Goal: Information Seeking & Learning: Learn about a topic

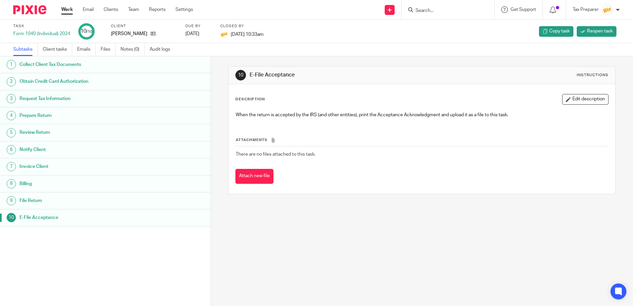
click at [68, 6] on link "Work" at bounding box center [67, 9] width 12 height 7
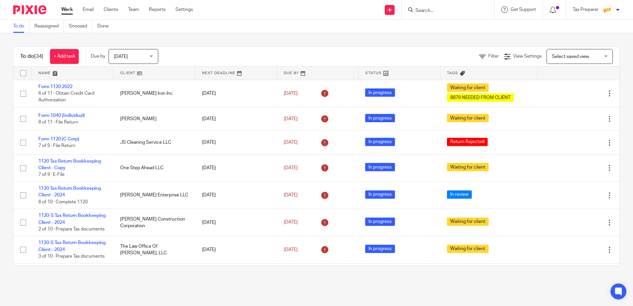
click at [308, 72] on link at bounding box center [318, 73] width 82 height 13
click at [310, 72] on link at bounding box center [318, 73] width 82 height 13
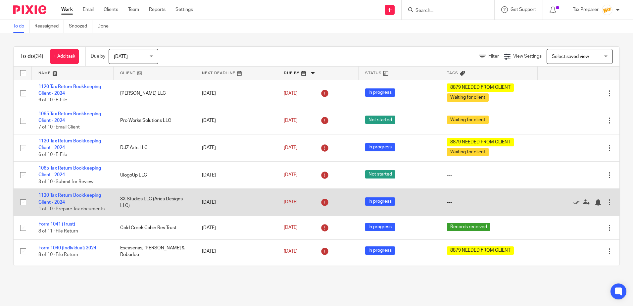
scroll to position [33, 0]
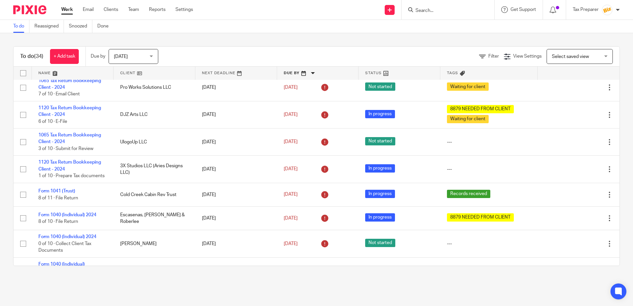
click at [426, 12] on input "Search" at bounding box center [445, 11] width 60 height 6
click at [425, 9] on input "Search" at bounding box center [445, 11] width 60 height 6
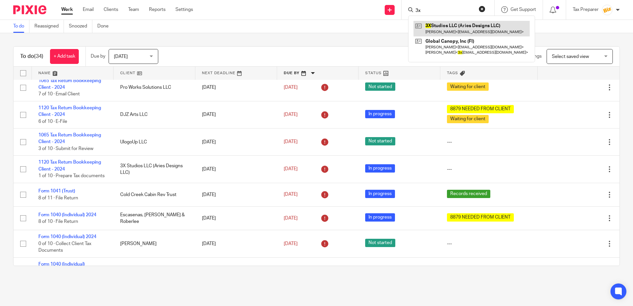
type input "3x"
click at [458, 27] on link at bounding box center [472, 28] width 116 height 15
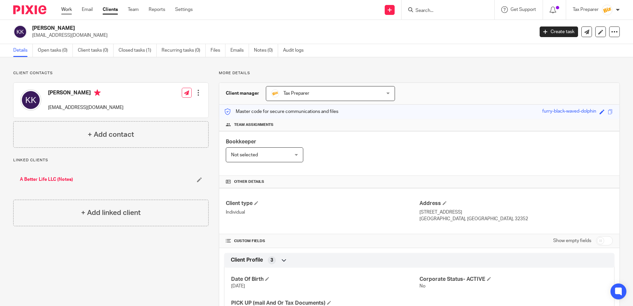
click at [68, 10] on link "Work" at bounding box center [66, 9] width 11 height 7
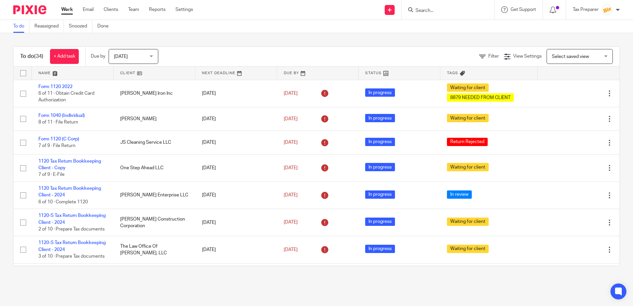
click at [313, 73] on link at bounding box center [318, 73] width 82 height 13
click at [307, 73] on link at bounding box center [318, 73] width 82 height 13
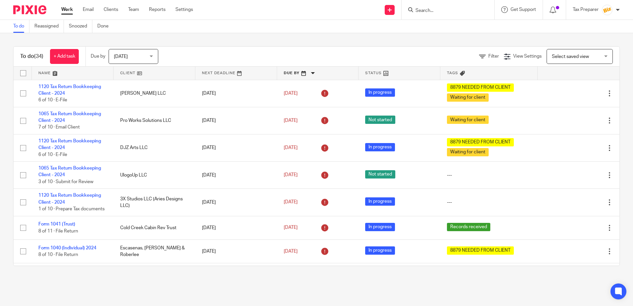
click at [424, 9] on form at bounding box center [450, 10] width 71 height 8
click at [427, 11] on input "Search" at bounding box center [445, 11] width 60 height 6
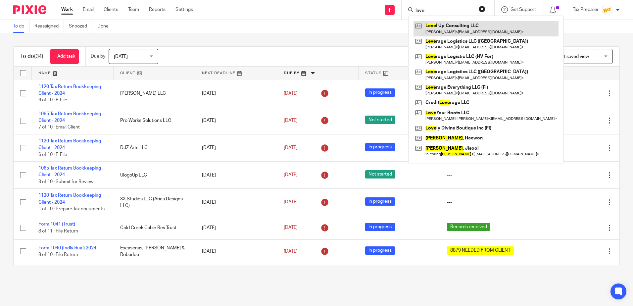
type input "leve"
click at [441, 25] on link at bounding box center [486, 28] width 145 height 15
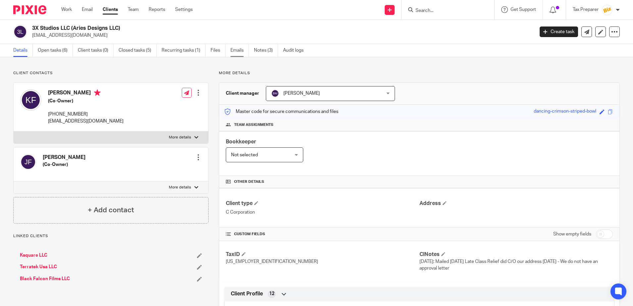
click at [238, 49] on link "Emails" at bounding box center [240, 50] width 19 height 13
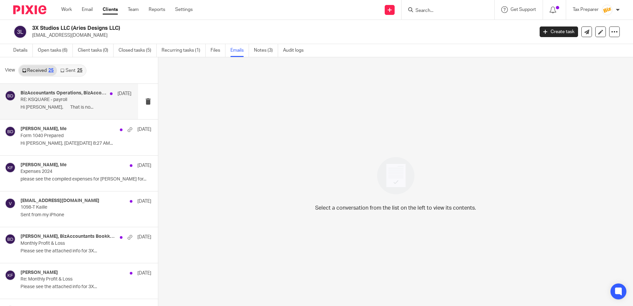
click at [79, 112] on div "BizAccountants Operations, BizAccountants Payroll Department Sep 22 RE: KSQUARE…" at bounding box center [76, 101] width 111 height 22
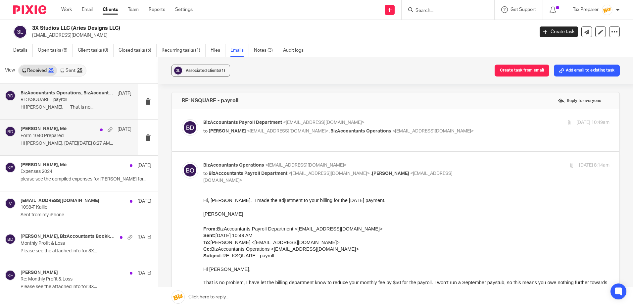
click at [70, 137] on p "Form 1040 Prepared" at bounding box center [65, 136] width 89 height 6
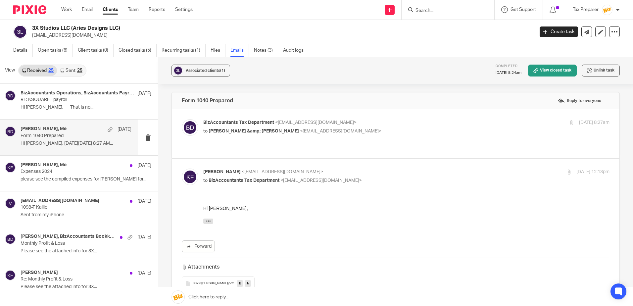
click at [378, 124] on p "BizAccountants Tax Department <taxes@bizaccountants.com>" at bounding box center [338, 122] width 271 height 7
checkbox input "true"
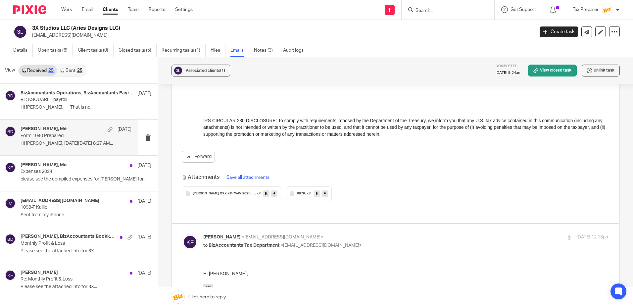
scroll to position [232, 0]
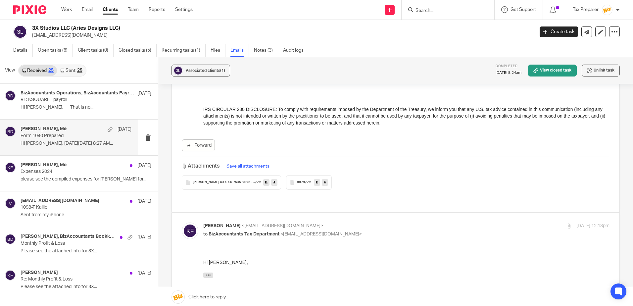
click at [241, 184] on span "JAMES VANMANY FERGUSON XXX-XX-7545-2025-04-12-082211" at bounding box center [224, 183] width 62 height 4
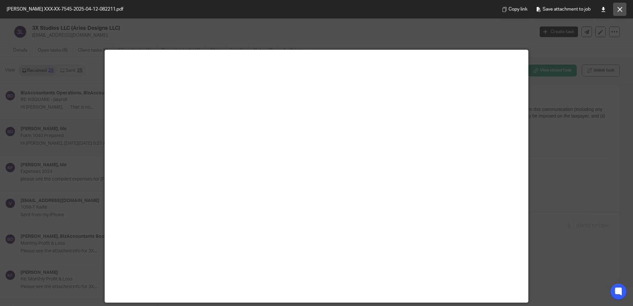
click at [621, 6] on button at bounding box center [620, 9] width 13 height 13
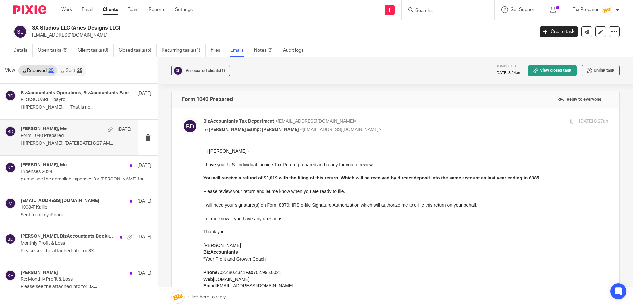
scroll to position [0, 0]
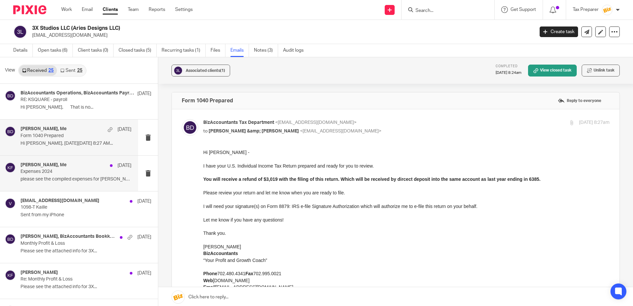
click at [70, 180] on p "please see the compiled expenses for James for..." at bounding box center [76, 180] width 111 height 6
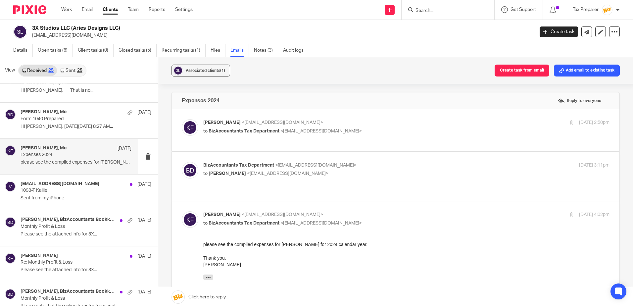
scroll to position [33, 0]
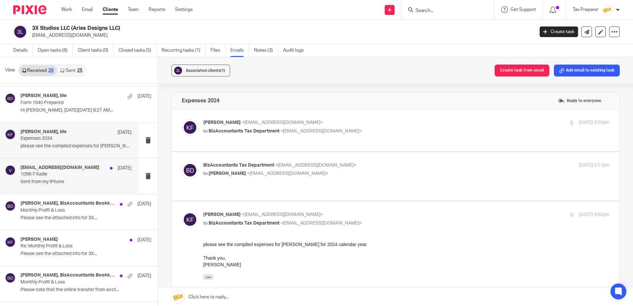
click at [77, 177] on p "1098-T Kaille" at bounding box center [65, 175] width 89 height 6
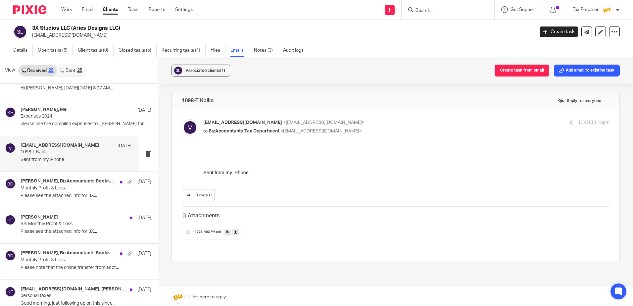
scroll to position [66, 0]
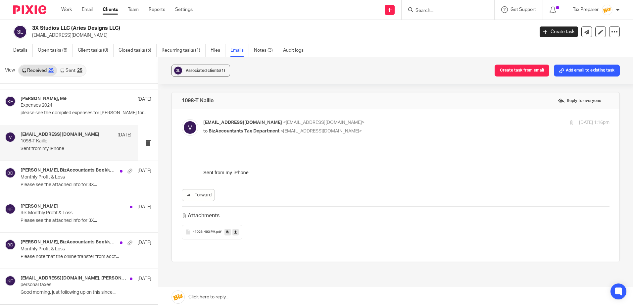
click at [77, 177] on p "Monthly Profit & Loss" at bounding box center [73, 178] width 105 height 6
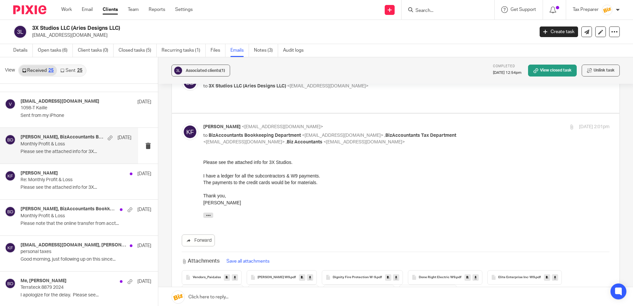
scroll to position [33, 0]
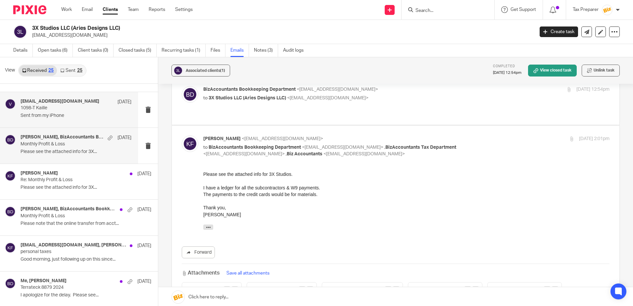
click at [75, 107] on p "1098-T Kaille" at bounding box center [65, 108] width 89 height 6
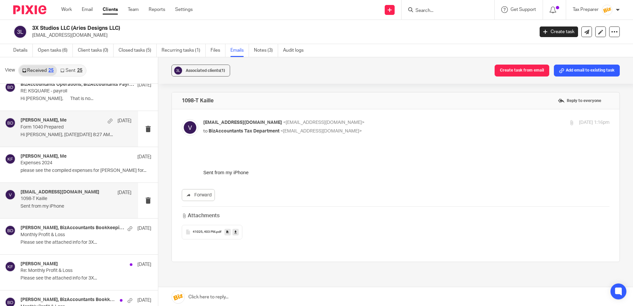
scroll to position [0, 0]
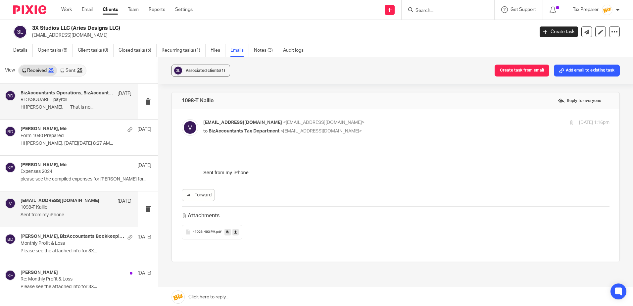
click at [84, 114] on div "BizAccountants Operations, BizAccountants Payroll Department Sep 22 RE: KSQUARE…" at bounding box center [69, 101] width 138 height 35
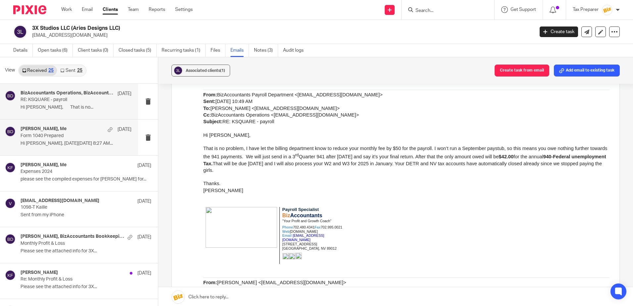
scroll to position [133, 0]
click at [54, 126] on div "Kate F, Me Apr 12 Form 1040 Prepared Hi Anna, On Sat, Apr 12, 2025 at 8:27 AM..." at bounding box center [69, 137] width 138 height 35
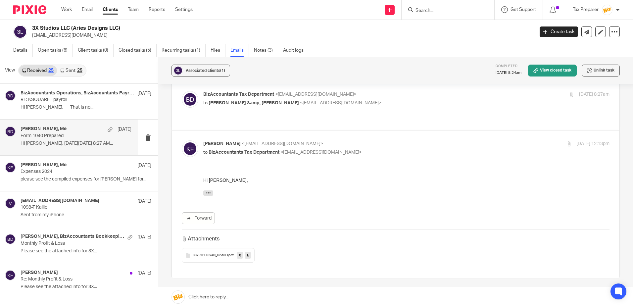
scroll to position [0, 0]
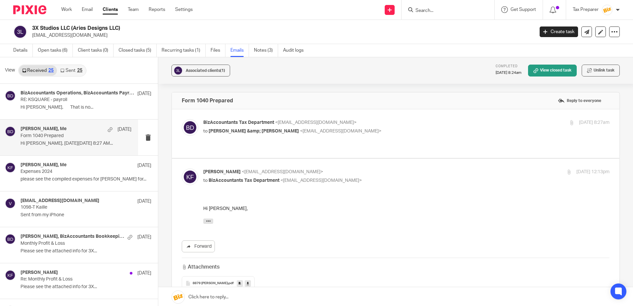
click at [345, 124] on p "BizAccountants Tax Department <taxes@bizaccountants.com>" at bounding box center [338, 122] width 271 height 7
checkbox input "true"
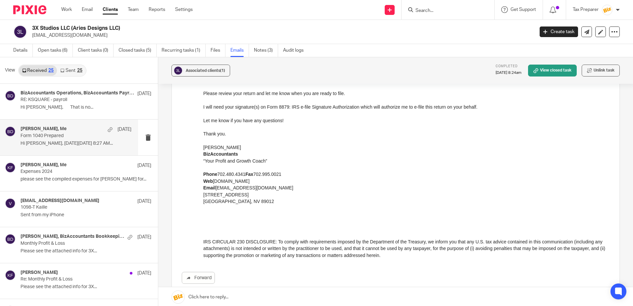
scroll to position [199, 0]
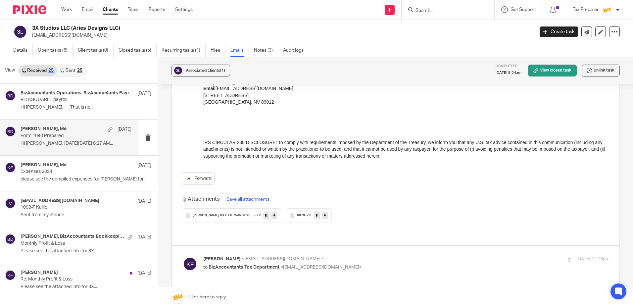
click at [228, 216] on span "JAMES VANMANY FERGUSON XXX-XX-7545-2025-04-12-082211" at bounding box center [224, 216] width 62 height 4
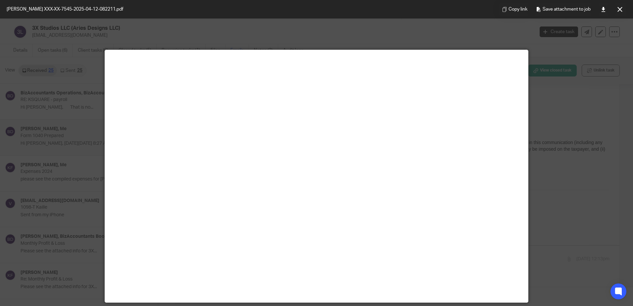
click at [582, 121] on div at bounding box center [316, 153] width 633 height 306
click at [618, 12] on icon at bounding box center [620, 9] width 5 height 5
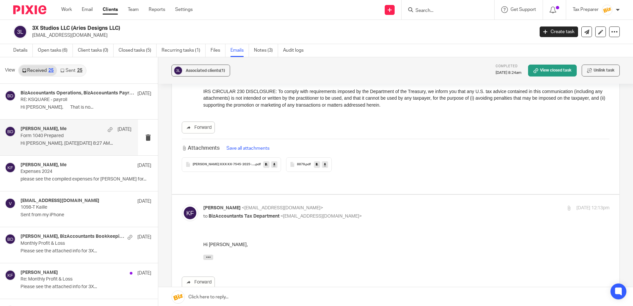
scroll to position [265, 0]
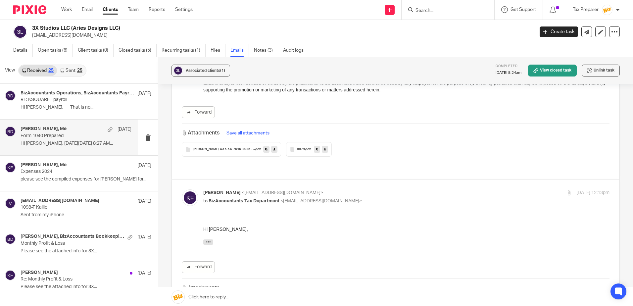
click at [425, 14] on input "Search" at bounding box center [445, 11] width 60 height 6
click at [421, 10] on input "Search" at bounding box center [445, 11] width 60 height 6
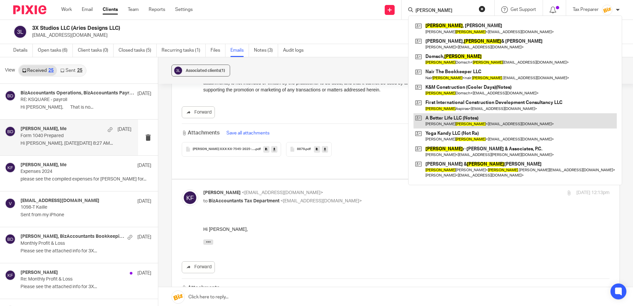
type input "kelly"
click at [467, 122] on link at bounding box center [515, 120] width 203 height 15
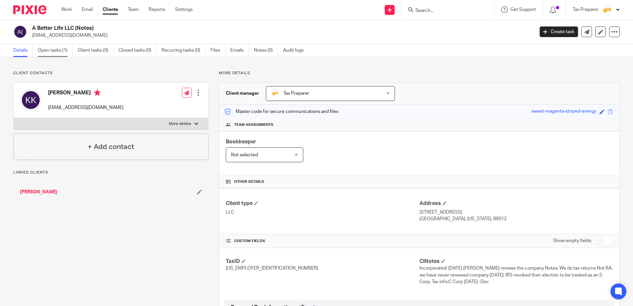
click at [50, 48] on link "Open tasks (1)" at bounding box center [55, 50] width 35 height 13
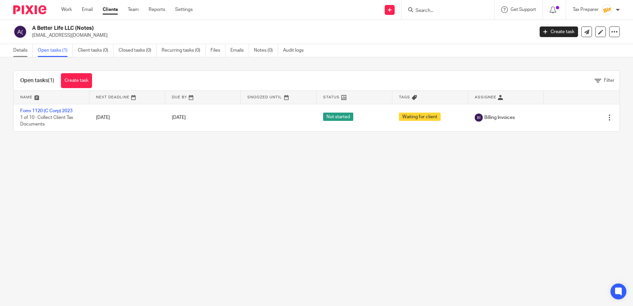
click at [24, 51] on link "Details" at bounding box center [23, 50] width 20 height 13
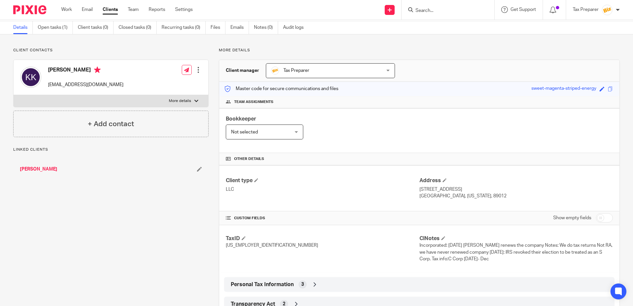
scroll to position [47, 0]
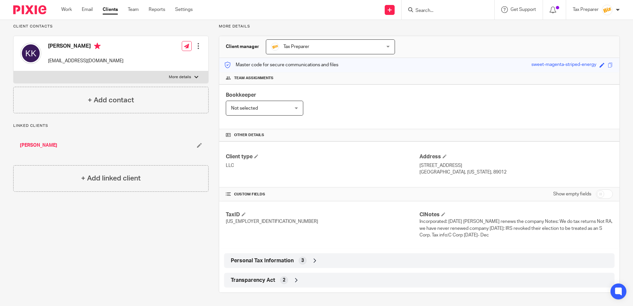
click at [301, 262] on span "3" at bounding box center [302, 260] width 3 height 7
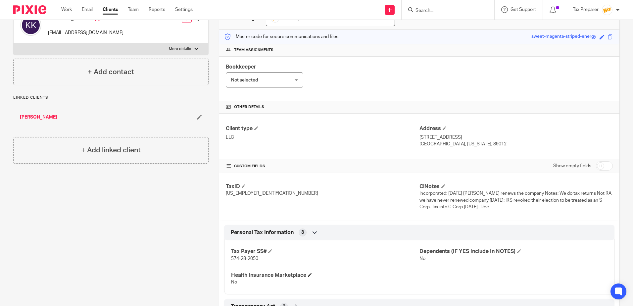
scroll to position [101, 0]
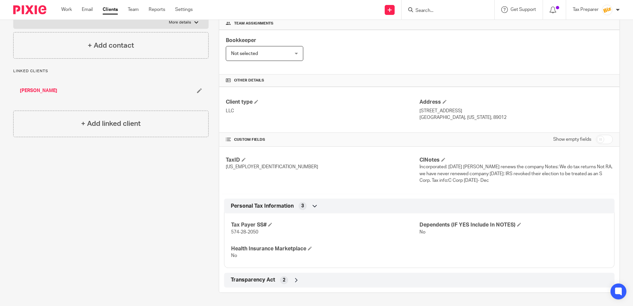
click at [289, 281] on div "Transparency Act 2" at bounding box center [419, 280] width 381 height 11
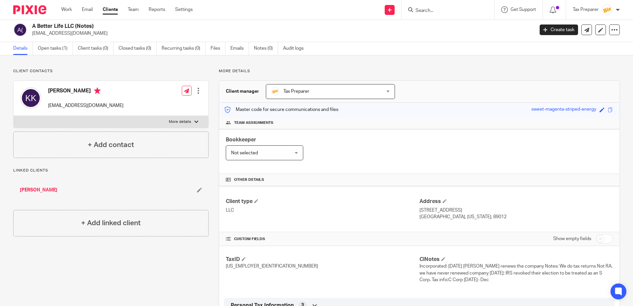
scroll to position [0, 0]
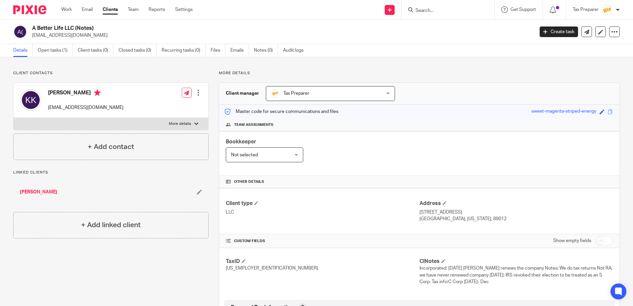
click at [429, 12] on input "Search" at bounding box center [445, 11] width 60 height 6
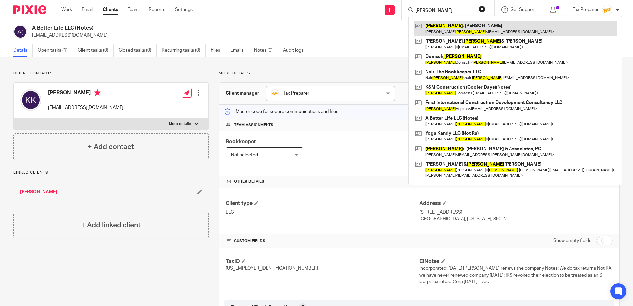
type input "kelly"
click at [460, 31] on link at bounding box center [515, 28] width 203 height 15
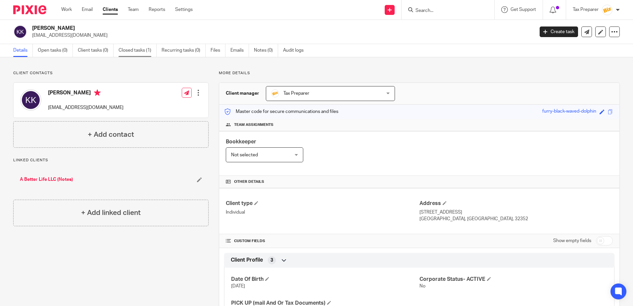
click at [128, 48] on link "Closed tasks (1)" at bounding box center [138, 50] width 38 height 13
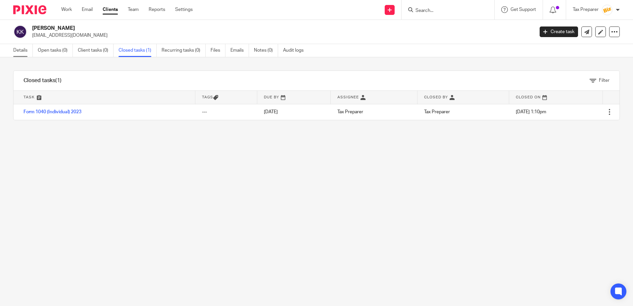
click at [21, 52] on link "Details" at bounding box center [23, 50] width 20 height 13
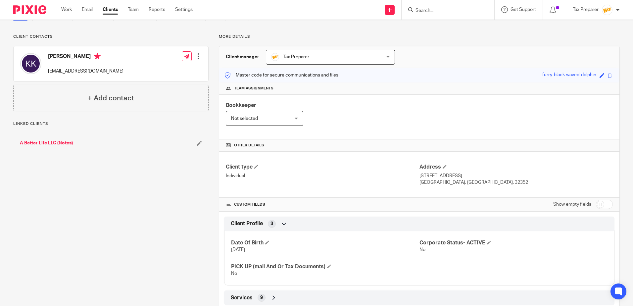
scroll to position [74, 0]
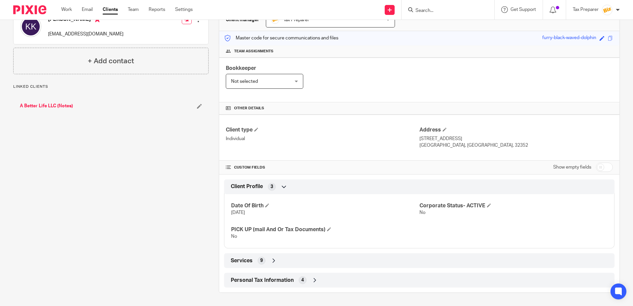
click at [305, 279] on div "Personal Tax Information 4" at bounding box center [419, 280] width 381 height 11
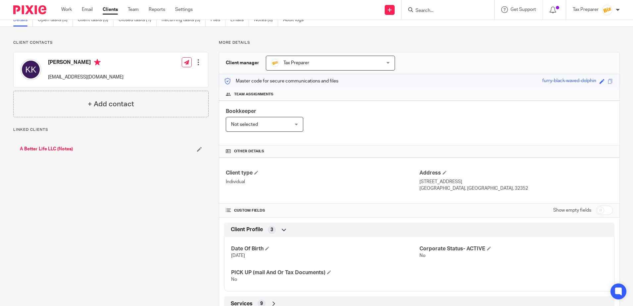
scroll to position [0, 0]
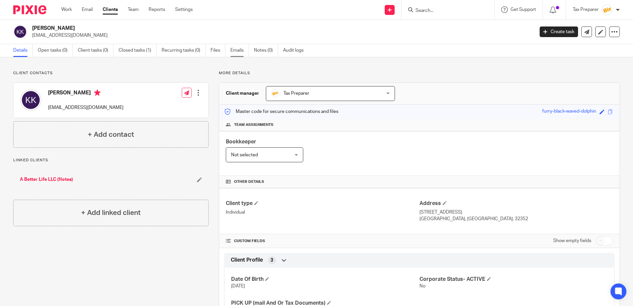
click at [233, 50] on link "Emails" at bounding box center [240, 50] width 19 height 13
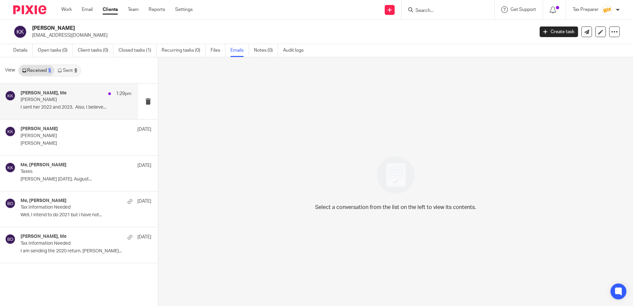
click at [60, 108] on p "I sent her 2022 and 2023. Also, I believe..." at bounding box center [76, 108] width 111 height 6
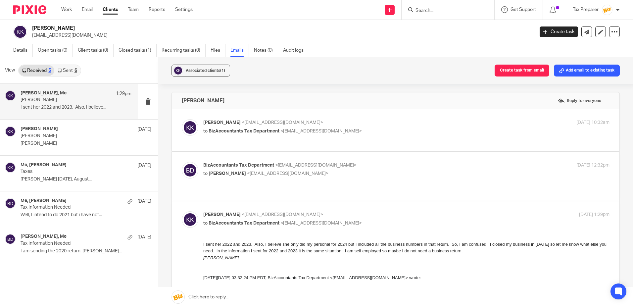
click at [370, 127] on div "Kathleen Kelly <abetterlife01@yahoo.com> to BizAccountants Tax Department <taxe…" at bounding box center [338, 126] width 271 height 15
checkbox input "true"
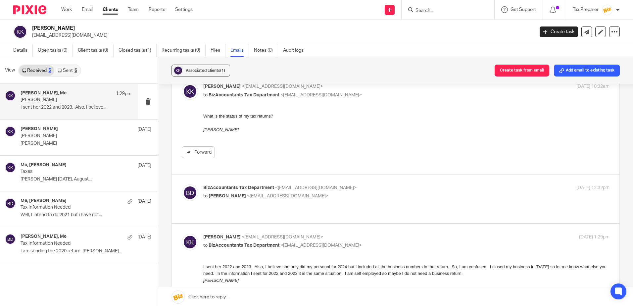
scroll to position [99, 0]
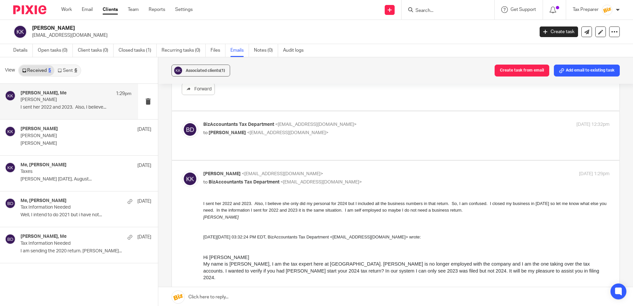
click at [353, 130] on p "to Kathleen Kelly <abetterlife01@yahoo.com>" at bounding box center [338, 133] width 271 height 7
checkbox input "true"
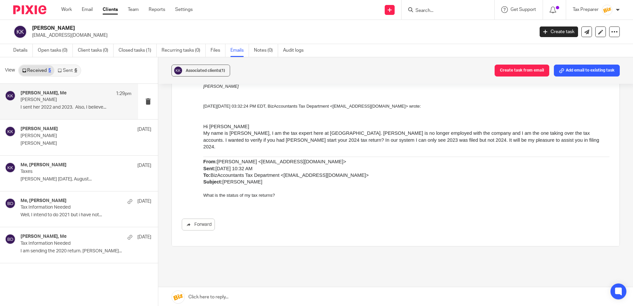
scroll to position [370, 0]
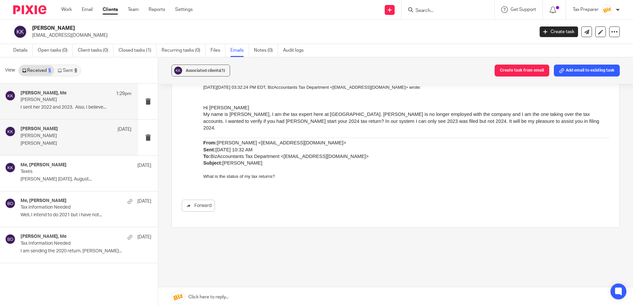
click at [81, 135] on p "Anna" at bounding box center [65, 136] width 89 height 6
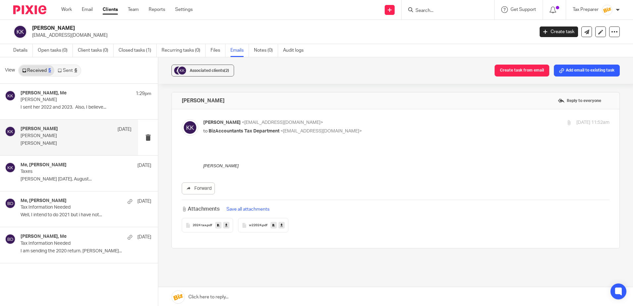
scroll to position [0, 0]
click at [63, 168] on div "Me, Kathleen Kelly Aug 12" at bounding box center [76, 165] width 111 height 7
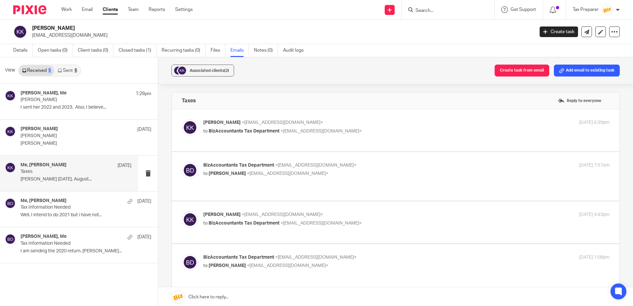
click at [356, 126] on div "Kathleen Kelly <abetterlife01@yahoo.com> to BizAccountants Tax Department <taxe…" at bounding box center [338, 126] width 271 height 15
checkbox input "true"
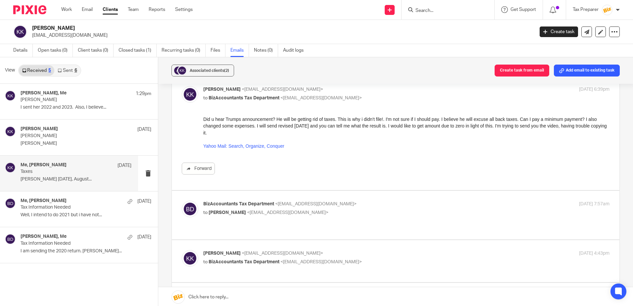
scroll to position [66, 0]
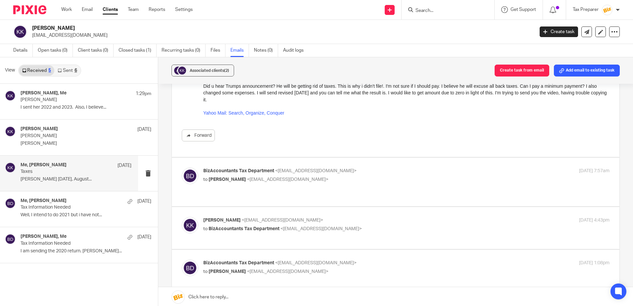
click at [362, 175] on div "BizAccountants Tax Department <taxes@bizaccountants.com> to Kathleen Kelly <abe…" at bounding box center [338, 175] width 271 height 15
checkbox input "true"
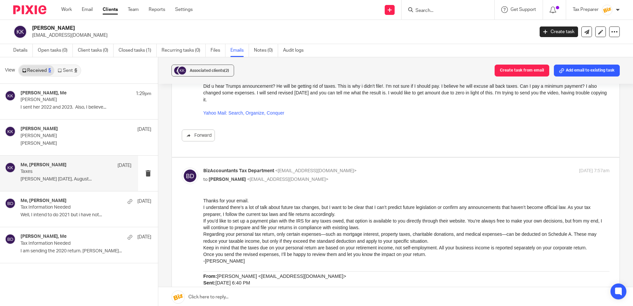
scroll to position [0, 0]
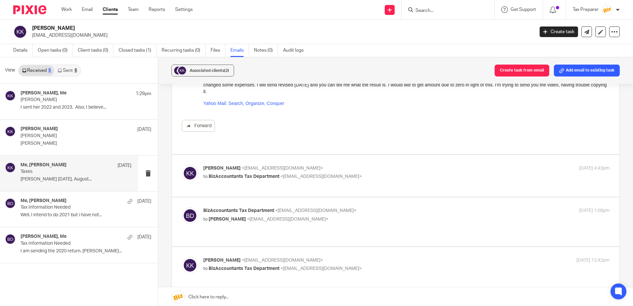
click at [354, 165] on p "Kathleen Kelly <abetterlife01@yahoo.com>" at bounding box center [338, 168] width 271 height 7
checkbox input "true"
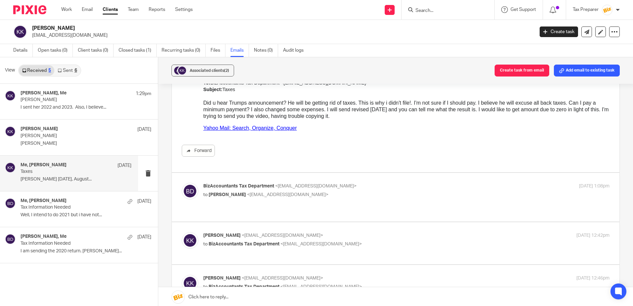
scroll to position [563, 0]
click at [351, 173] on label at bounding box center [396, 197] width 448 height 49
click at [182, 182] on input "checkbox" at bounding box center [182, 182] width 0 height 0
checkbox input "true"
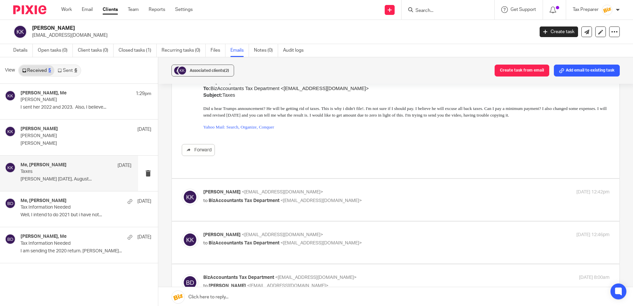
scroll to position [961, 0]
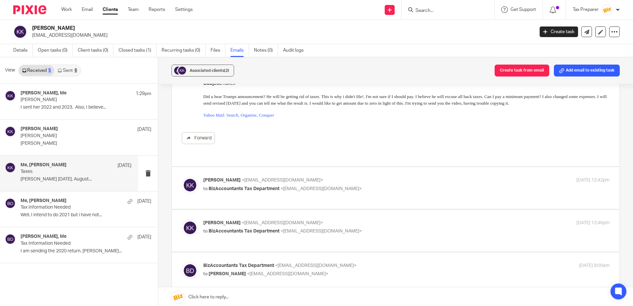
click at [351, 177] on div "Kathleen Kelly <abetterlife01@yahoo.com> to BizAccountants Tax Department <taxe…" at bounding box center [338, 184] width 271 height 15
checkbox input "true"
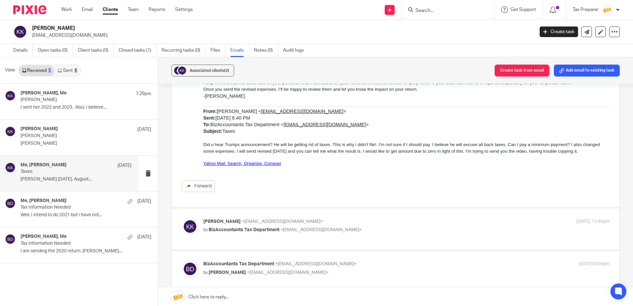
scroll to position [1425, 0]
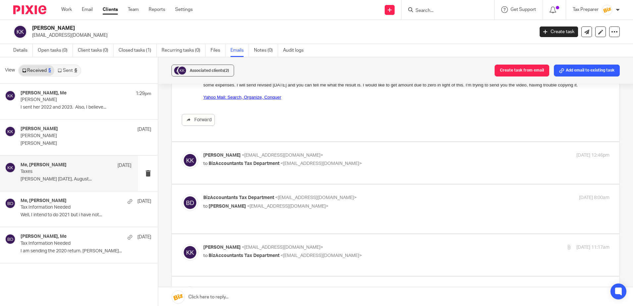
click at [354, 160] on p "to BizAccountants Tax Department <taxes@bizaccountants.com>" at bounding box center [338, 163] width 271 height 7
checkbox input "true"
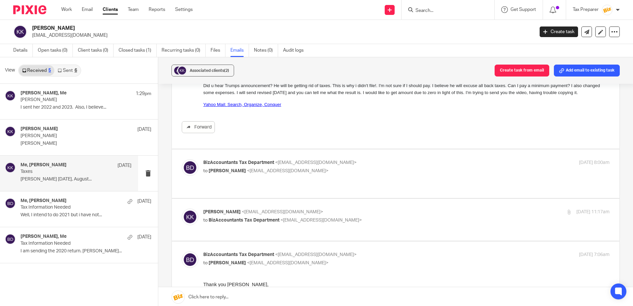
scroll to position [1944, 0]
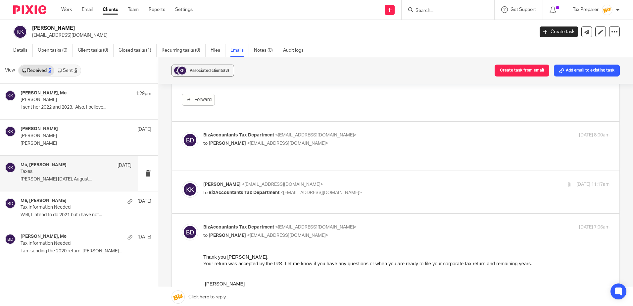
click at [351, 181] on p "Kathleen Kelly <abetterlife01@yahoo.com>" at bounding box center [338, 184] width 271 height 7
checkbox input "true"
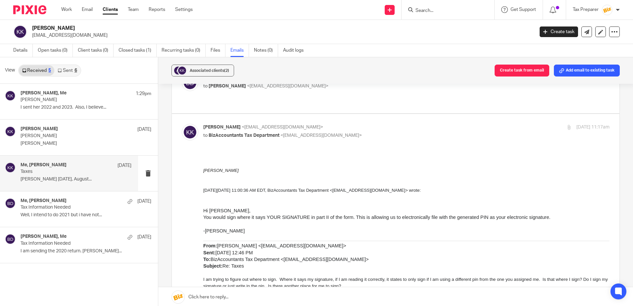
scroll to position [2077, 0]
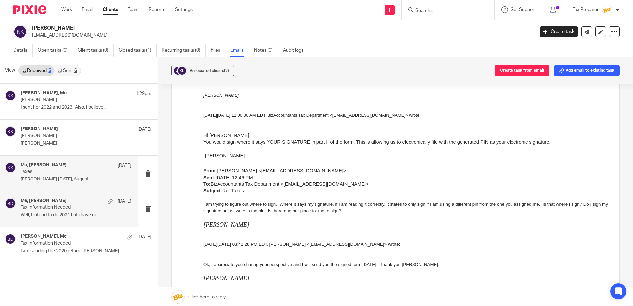
click at [77, 206] on p "Tax Information Needed" at bounding box center [65, 208] width 89 height 6
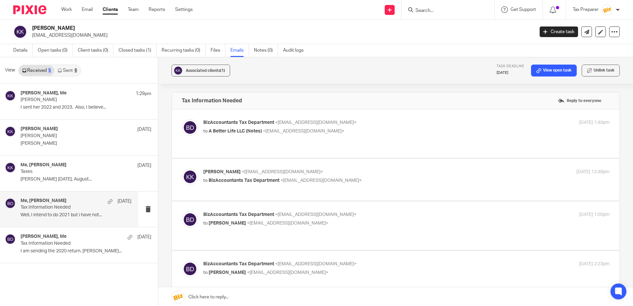
scroll to position [0, 0]
click at [354, 122] on p "BizAccountants Tax Department <taxes@bizaccountants.com>" at bounding box center [338, 122] width 271 height 7
checkbox input "true"
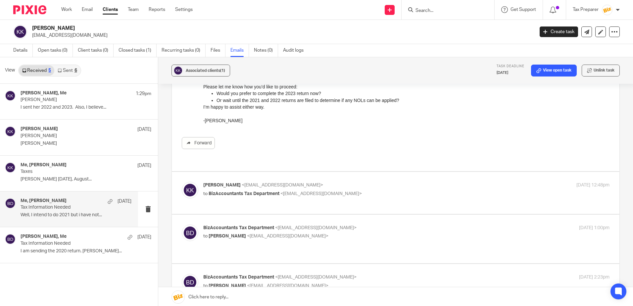
click at [358, 190] on div "Kathleen Kelly <abetterlife01@yahoo.com> to BizAccountants Tax Department <taxe…" at bounding box center [338, 189] width 271 height 15
checkbox input "true"
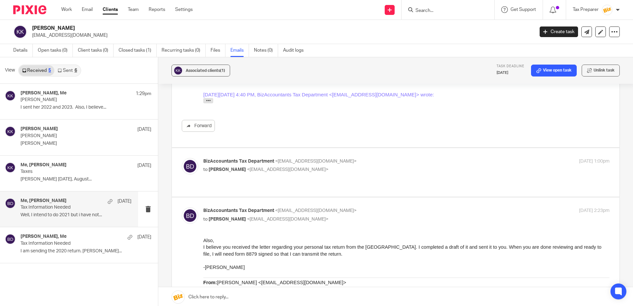
click at [363, 165] on div "BizAccountants Tax Department <taxes@bizaccountants.com> to Kathleen Kelly <abe…" at bounding box center [338, 165] width 271 height 15
checkbox input "true"
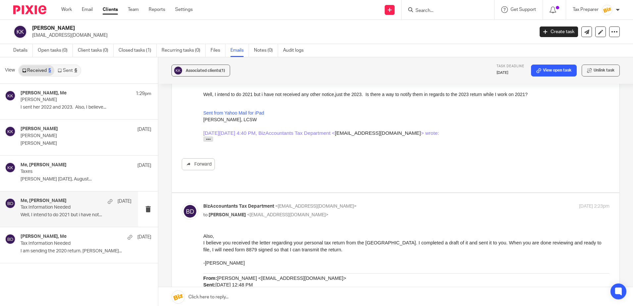
click at [358, 203] on p "BizAccountants Tax Department <taxes@bizaccountants.com>" at bounding box center [338, 206] width 271 height 7
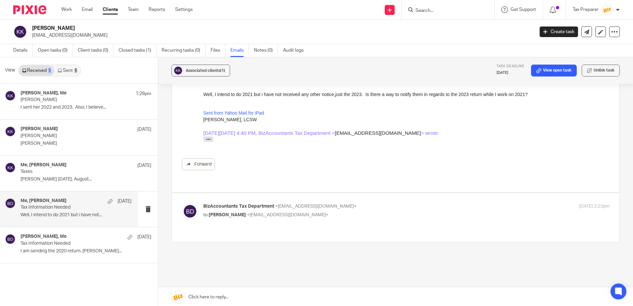
click at [358, 203] on p "BizAccountants Tax Department <taxes@bizaccountants.com>" at bounding box center [338, 206] width 271 height 7
checkbox input "true"
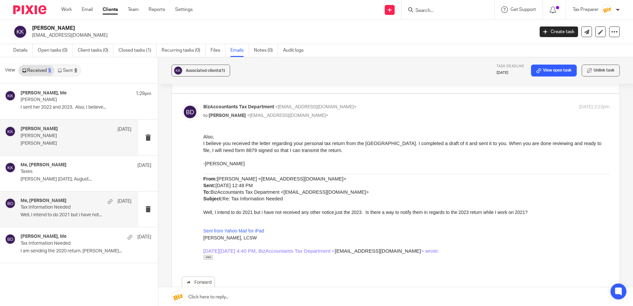
click at [75, 141] on p "Kathleen Kelly" at bounding box center [76, 144] width 111 height 6
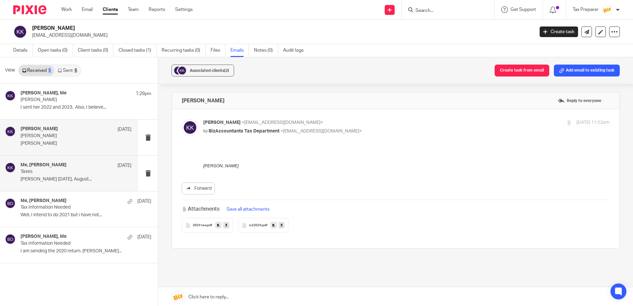
click at [85, 167] on div "Me, Kathleen Kelly Aug 12" at bounding box center [76, 165] width 111 height 7
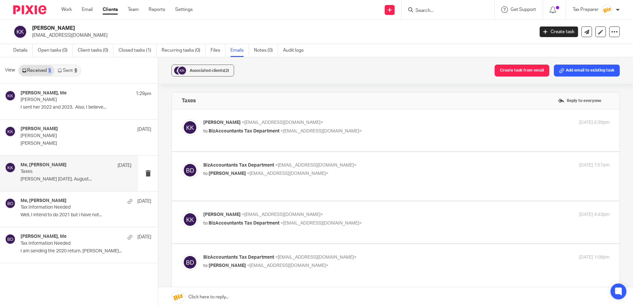
click at [77, 164] on div "Me, Kathleen Kelly Aug 12" at bounding box center [76, 165] width 111 height 7
click at [365, 117] on label at bounding box center [396, 130] width 448 height 42
click at [182, 119] on input "checkbox" at bounding box center [182, 119] width 0 height 0
checkbox input "true"
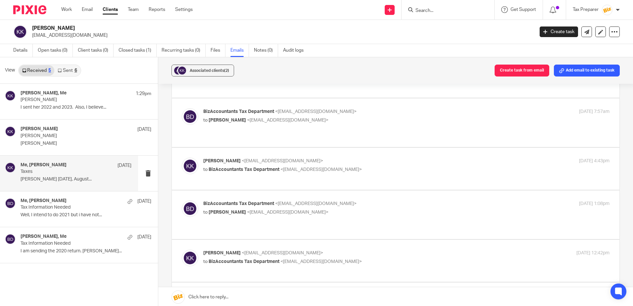
scroll to position [133, 0]
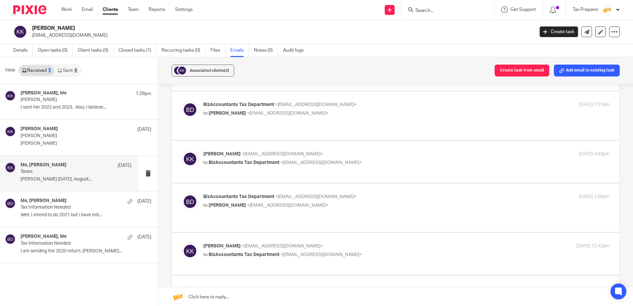
click at [358, 119] on div "BizAccountants Tax Department <taxes@bizaccountants.com> to Kathleen Kelly <abe…" at bounding box center [396, 115] width 428 height 29
click at [359, 104] on p "BizAccountants Tax Department <taxes@bizaccountants.com>" at bounding box center [338, 104] width 271 height 7
checkbox input "true"
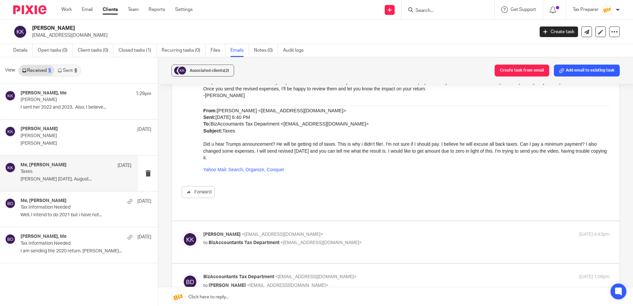
scroll to position [298, 0]
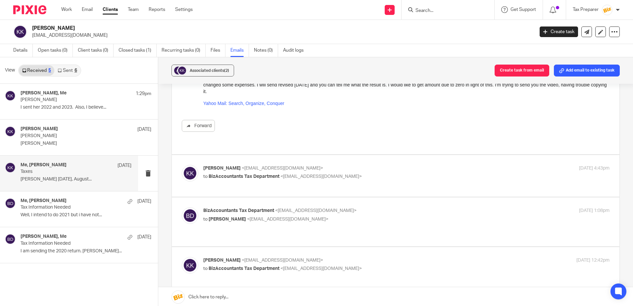
click at [368, 165] on p "Kathleen Kelly <abetterlife01@yahoo.com>" at bounding box center [338, 168] width 271 height 7
checkbox input "true"
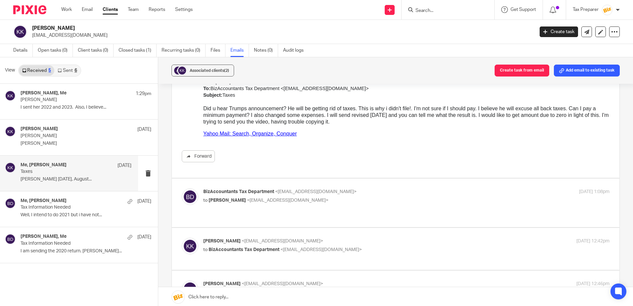
scroll to position [563, 0]
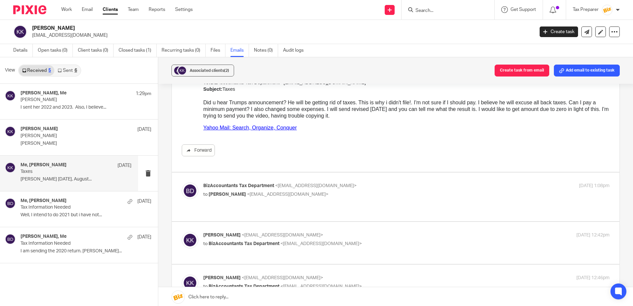
click at [361, 183] on p "BizAccountants Tax Department <taxes@bizaccountants.com>" at bounding box center [338, 186] width 271 height 7
checkbox input "true"
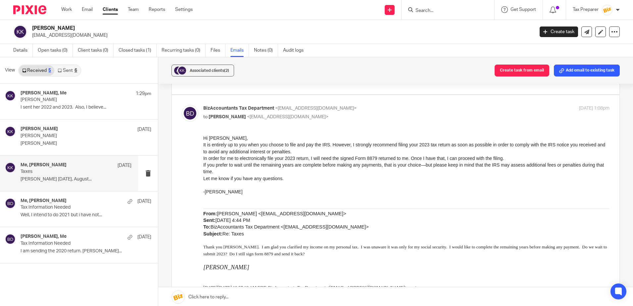
scroll to position [629, 0]
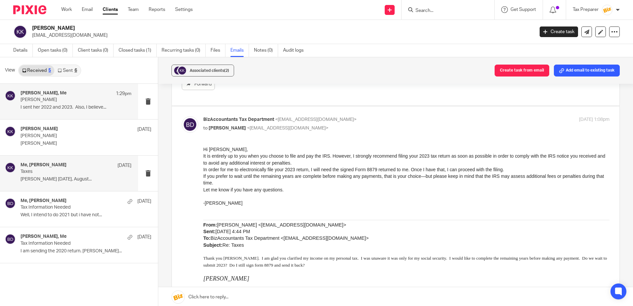
click at [69, 107] on p "I sent her 2022 and 2023. Also, I believe..." at bounding box center [76, 108] width 111 height 6
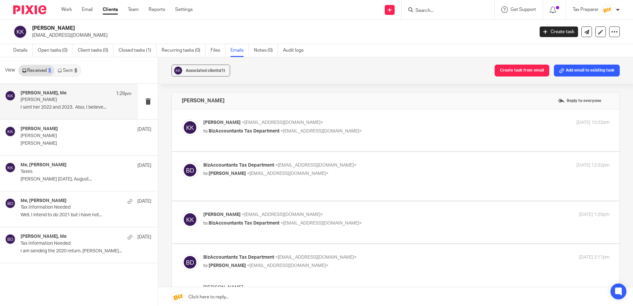
scroll to position [0, 0]
click at [24, 50] on link "Details" at bounding box center [23, 50] width 20 height 13
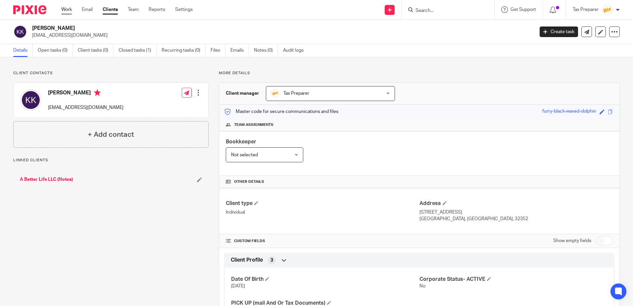
click at [70, 11] on link "Work" at bounding box center [66, 9] width 11 height 7
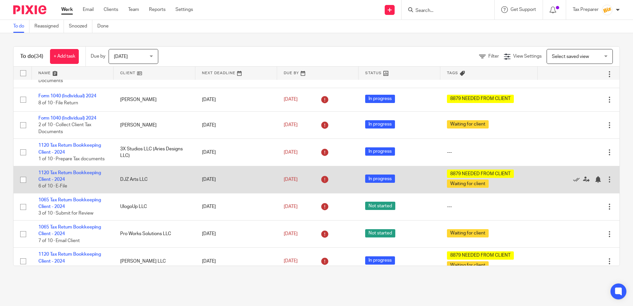
scroll to position [674, 0]
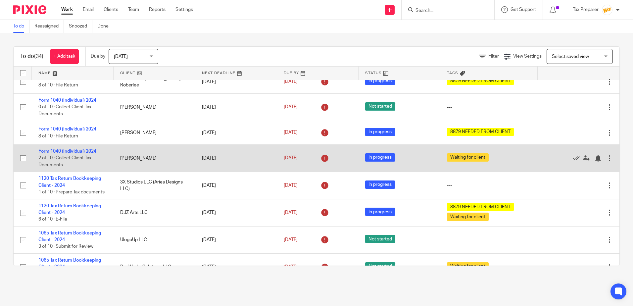
click at [80, 154] on link "Form 1040 (Individual) 2024" at bounding box center [67, 151] width 58 height 5
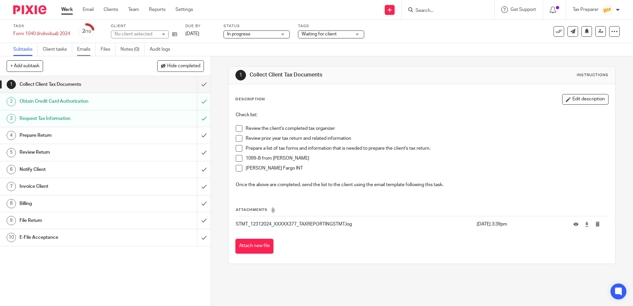
click at [94, 53] on link "Emails" at bounding box center [86, 49] width 19 height 13
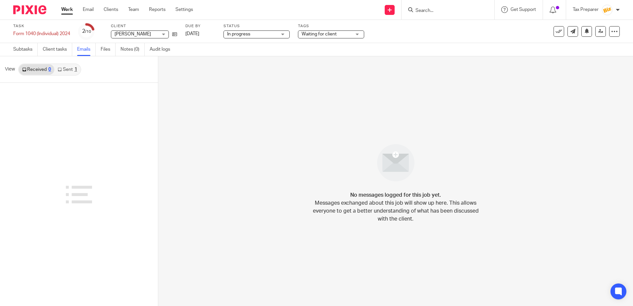
click at [67, 69] on link "Sent 1" at bounding box center [67, 69] width 26 height 11
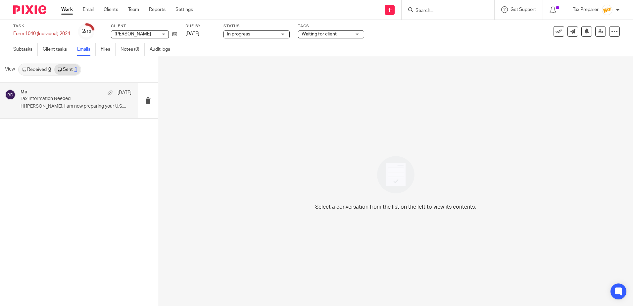
click at [88, 105] on p "Hi [PERSON_NAME], I am now preparing your U.S...." at bounding box center [76, 107] width 111 height 6
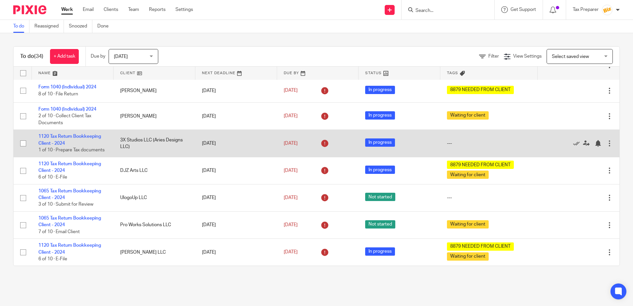
scroll to position [707, 0]
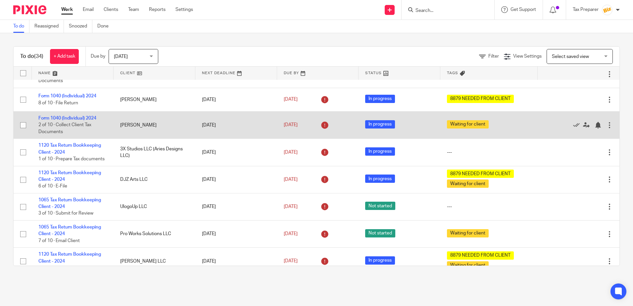
click at [607, 129] on div at bounding box center [610, 125] width 7 height 7
click at [522, 138] on td "Waiting for client" at bounding box center [489, 124] width 97 height 27
click at [83, 121] on link "Form 1040 (Individual) 2024" at bounding box center [67, 118] width 58 height 5
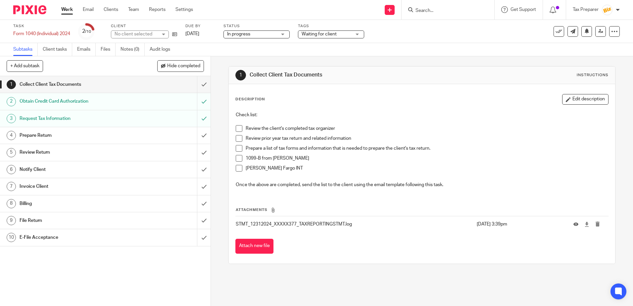
click at [346, 35] on span "Waiting for client" at bounding box center [327, 34] width 50 height 7
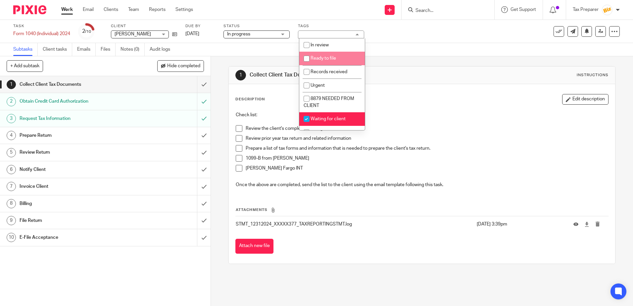
click at [418, 42] on div "Task Form 1040 (Individual) 2024 Save Form 1040 (Individual) 2024 2 /10 Client …" at bounding box center [316, 31] width 633 height 23
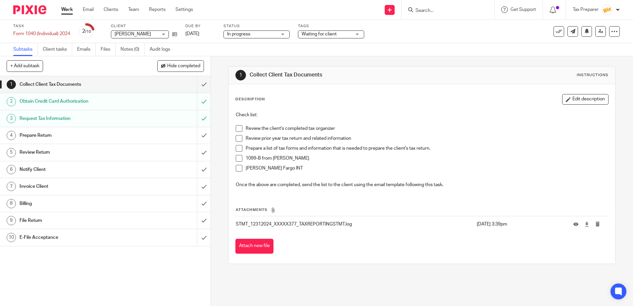
click at [254, 34] on span "In progress" at bounding box center [252, 34] width 50 height 7
click at [407, 41] on div "Task Form 1040 (Individual) 2024 Save Form 1040 (Individual) 2024 2 /10 Client …" at bounding box center [316, 31] width 633 height 23
click at [69, 12] on link "Work" at bounding box center [67, 9] width 12 height 7
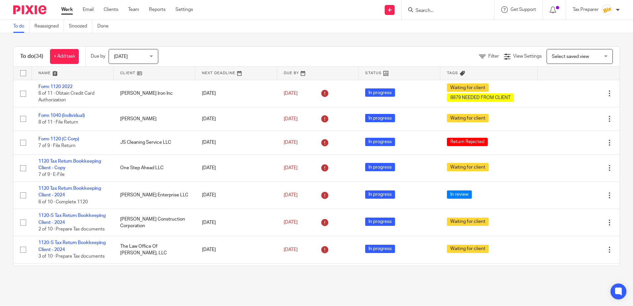
click at [471, 73] on th "Tags" at bounding box center [489, 73] width 97 height 13
click at [461, 73] on th "Tags" at bounding box center [489, 73] width 97 height 13
click at [393, 71] on link at bounding box center [400, 73] width 82 height 13
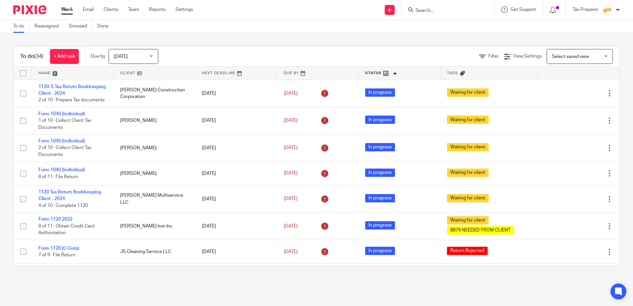
click at [389, 74] on link at bounding box center [400, 73] width 82 height 13
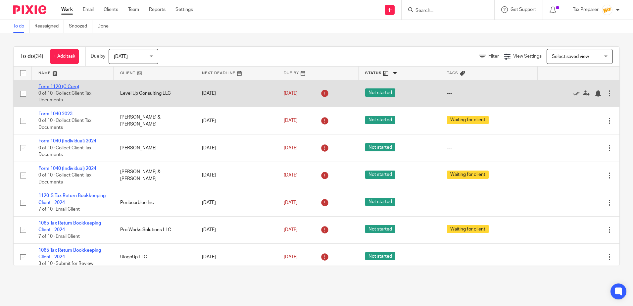
click at [63, 86] on link "Form 1120 (C Corp)" at bounding box center [58, 86] width 41 height 5
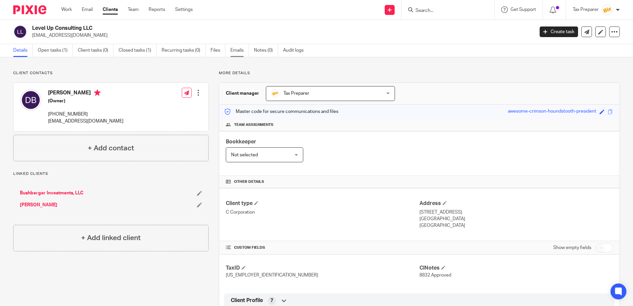
click at [239, 50] on link "Emails" at bounding box center [240, 50] width 19 height 13
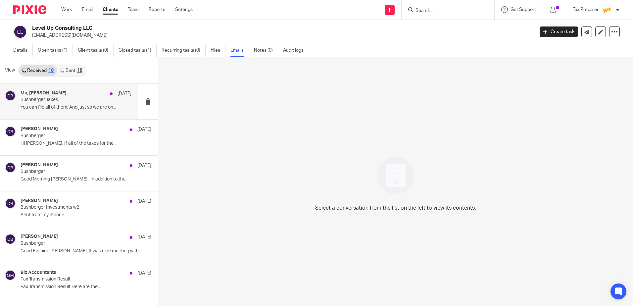
click at [80, 101] on p "Bushberger Taxes" at bounding box center [65, 100] width 89 height 6
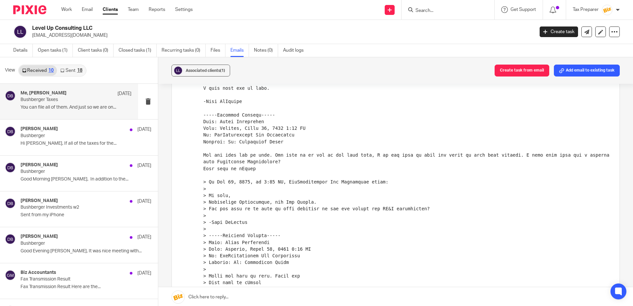
scroll to position [298, 0]
click at [79, 139] on div "Derek Bushberger Apr 8 Bushberger Hi Anna, If all of the taxes for the..." at bounding box center [76, 137] width 111 height 22
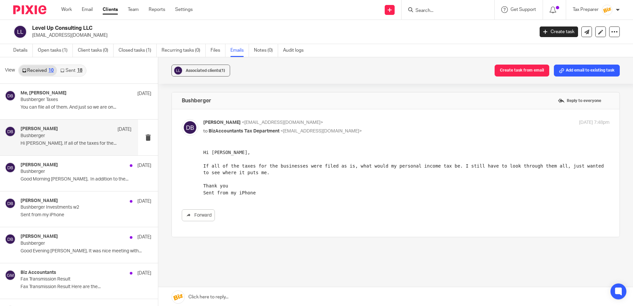
scroll to position [0, 0]
click at [79, 103] on p "Bushberger Taxes" at bounding box center [65, 100] width 89 height 6
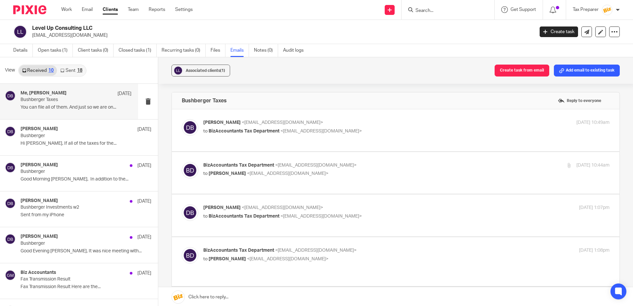
click at [336, 125] on p "Derek Bushberger <dbushberger@live.com>" at bounding box center [338, 122] width 271 height 7
checkbox input "true"
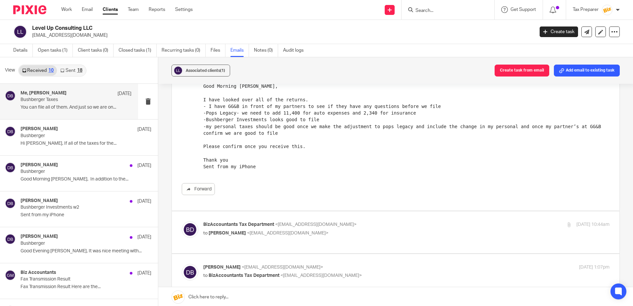
scroll to position [99, 0]
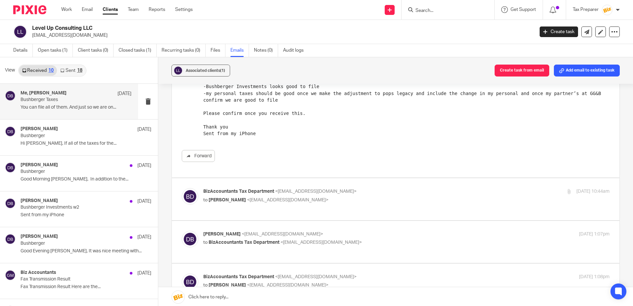
click at [353, 191] on p "BizAccountants Tax Department <taxes@bizaccountants.com>" at bounding box center [338, 191] width 271 height 7
checkbox input "true"
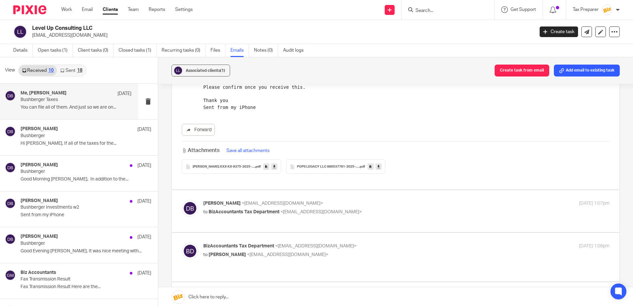
scroll to position [364, 0]
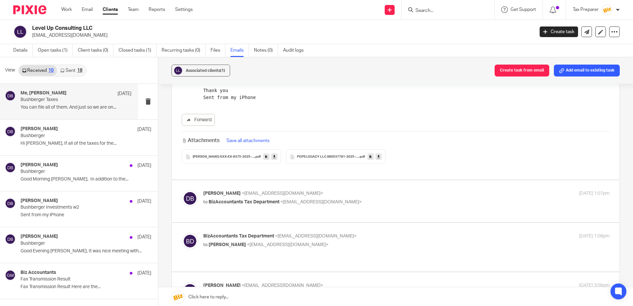
click at [236, 156] on span "DEREK BUSHBERGER XXX-XX-8375-2025-04-10-135032" at bounding box center [224, 157] width 62 height 4
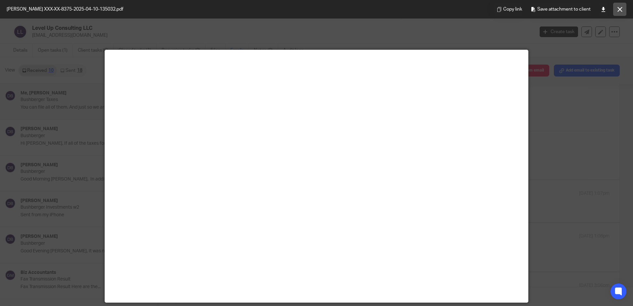
click at [618, 12] on icon at bounding box center [620, 9] width 5 height 5
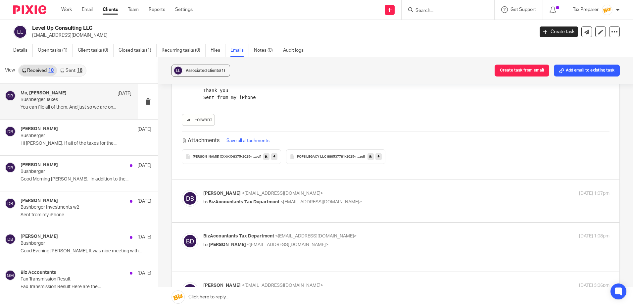
click at [330, 159] on div "POPS LEGACY LLC 880537781-2025-04-08-134155 .pdf" at bounding box center [335, 156] width 99 height 15
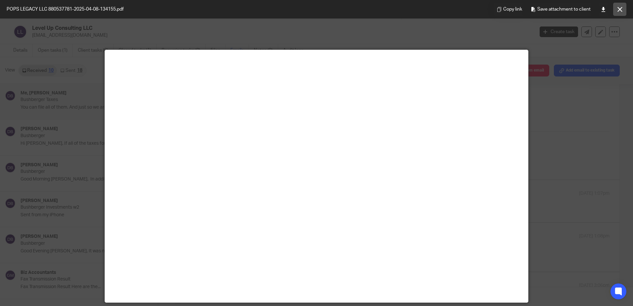
click at [619, 11] on icon at bounding box center [620, 9] width 5 height 5
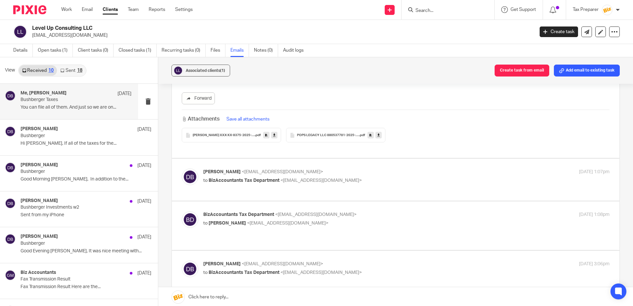
scroll to position [398, 0]
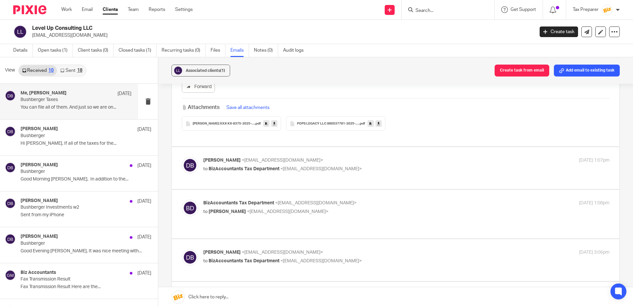
click at [372, 169] on p "to BizAccountants Tax Department <taxes@bizaccountants.com>" at bounding box center [338, 169] width 271 height 7
checkbox input "true"
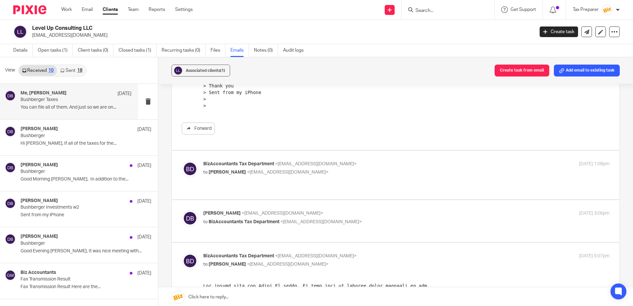
scroll to position [663, 0]
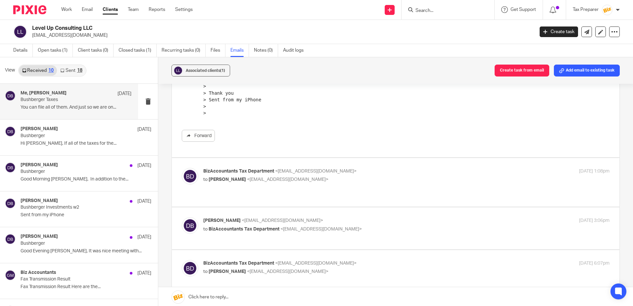
click at [344, 176] on div "BizAccountants Tax Department <taxes@bizaccountants.com> to Derek Bushberger <d…" at bounding box center [338, 175] width 271 height 15
checkbox input "true"
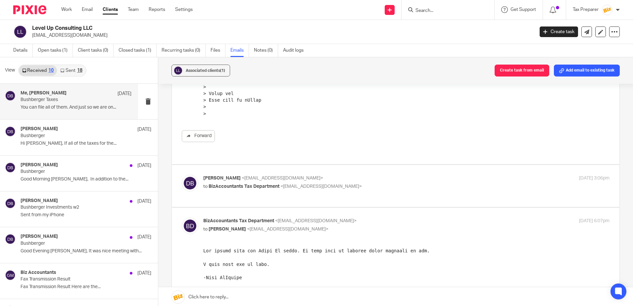
scroll to position [1060, 0]
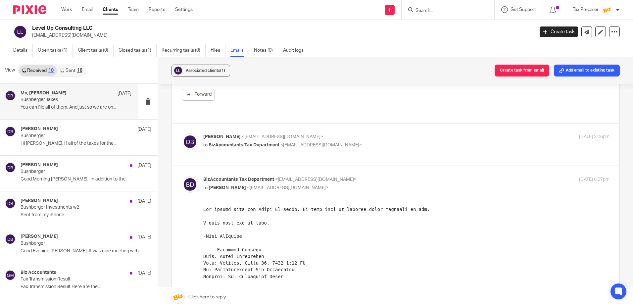
click at [366, 134] on p "Derek Bushberger <dbushberger@live.com>" at bounding box center [338, 137] width 271 height 7
checkbox input "true"
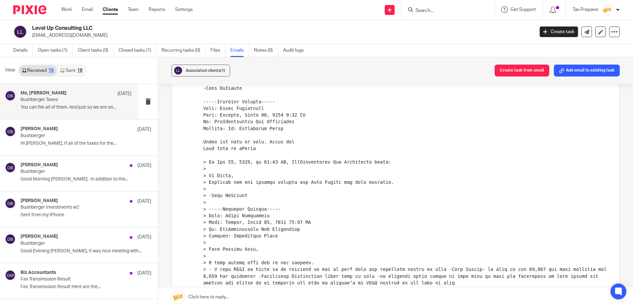
scroll to position [769, 0]
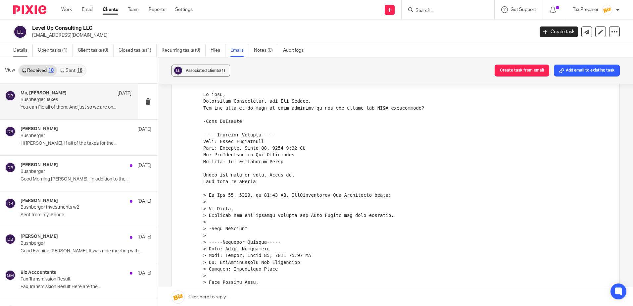
click at [21, 51] on link "Details" at bounding box center [23, 50] width 20 height 13
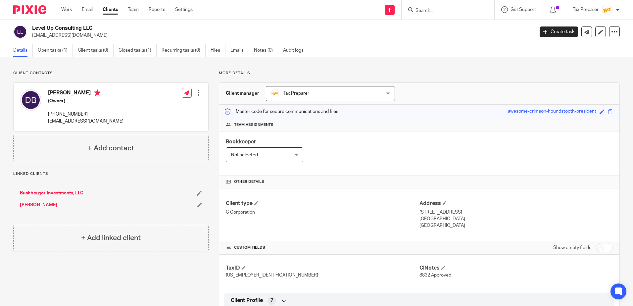
click at [60, 194] on link "Bushberger Investments, LLC" at bounding box center [52, 193] width 64 height 7
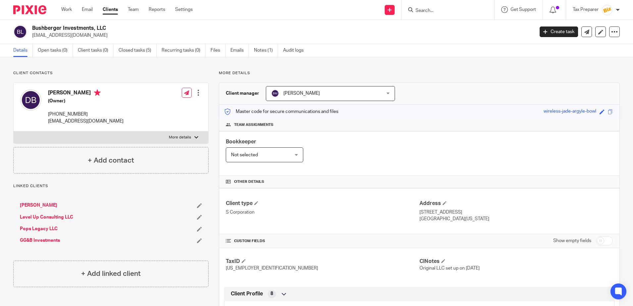
click at [38, 228] on link "Pops Legacy LLC" at bounding box center [39, 229] width 38 height 7
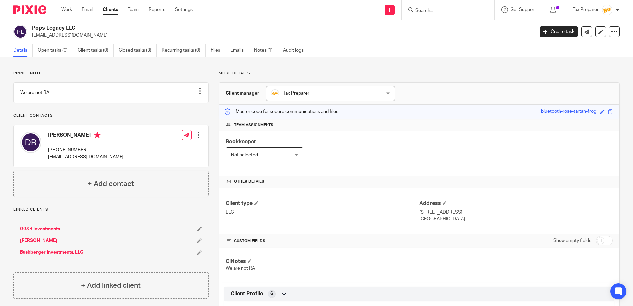
click at [52, 256] on link "Bushberger Investments, LLC" at bounding box center [52, 252] width 64 height 7
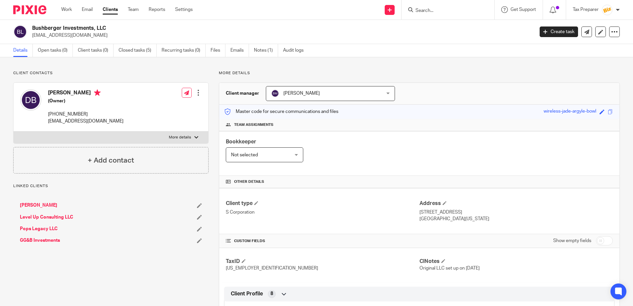
click at [57, 206] on link "[PERSON_NAME]" at bounding box center [38, 205] width 37 height 7
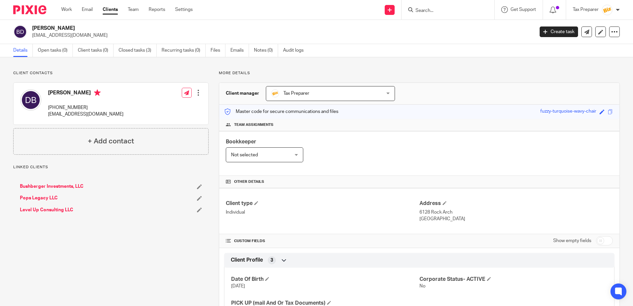
click at [47, 197] on link "Pops Legacy LLC" at bounding box center [39, 198] width 38 height 7
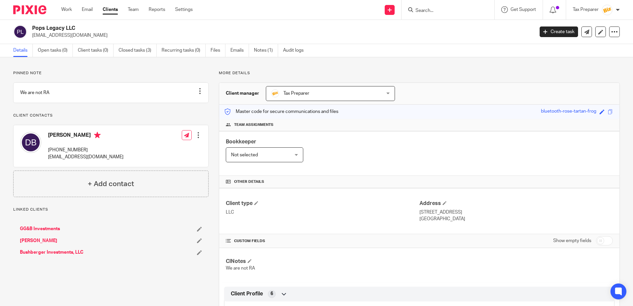
click at [47, 232] on link "GG&B Investments" at bounding box center [40, 229] width 40 height 7
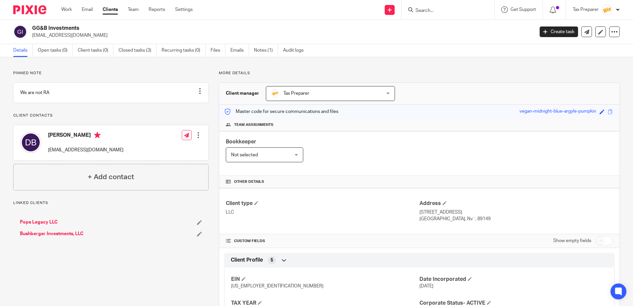
click at [45, 226] on link "Pops Legacy LLC" at bounding box center [39, 222] width 38 height 7
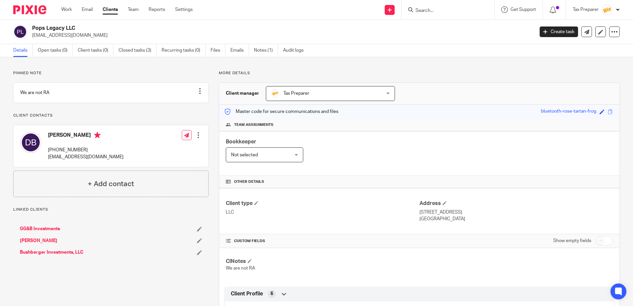
click at [70, 140] on h4 "[PERSON_NAME]" at bounding box center [86, 136] width 76 height 8
click at [197, 138] on div at bounding box center [198, 135] width 7 height 7
click at [155, 118] on p "Client contacts" at bounding box center [110, 115] width 195 height 5
click at [429, 10] on input "Search" at bounding box center [445, 11] width 60 height 6
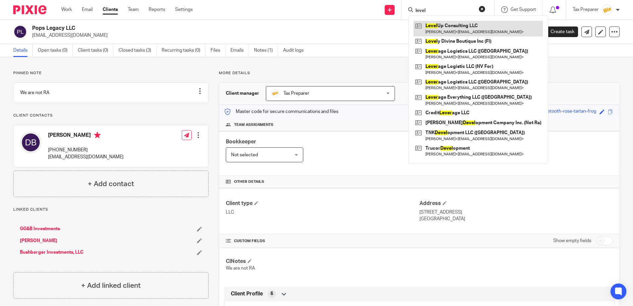
type input "level"
click at [448, 25] on link at bounding box center [479, 28] width 130 height 15
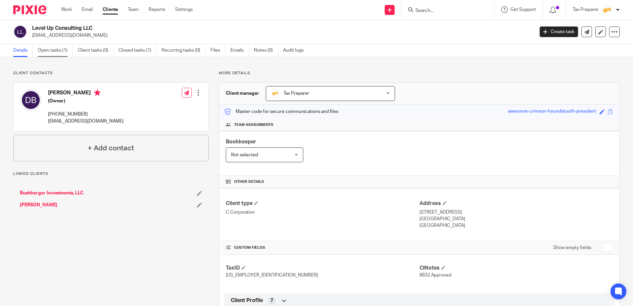
click at [45, 51] on link "Open tasks (1)" at bounding box center [55, 50] width 35 height 13
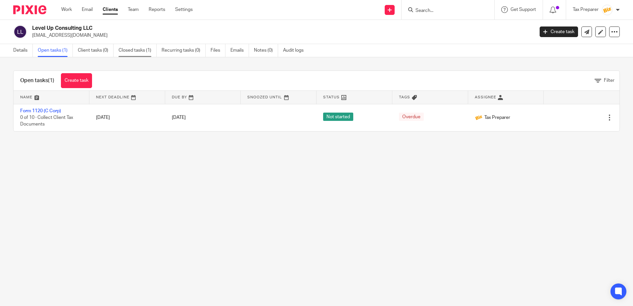
click at [141, 51] on link "Closed tasks (1)" at bounding box center [138, 50] width 38 height 13
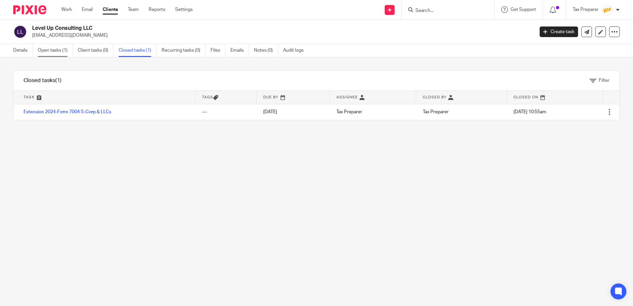
click at [62, 49] on link "Open tasks (1)" at bounding box center [55, 50] width 35 height 13
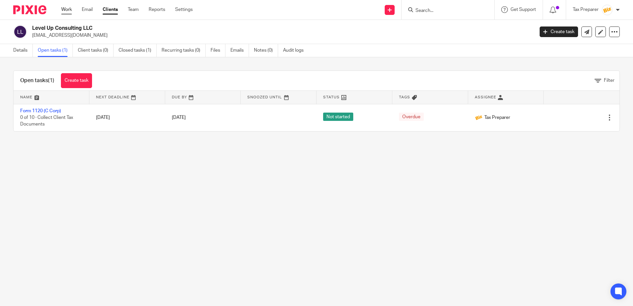
click at [63, 8] on link "Work" at bounding box center [66, 9] width 11 height 7
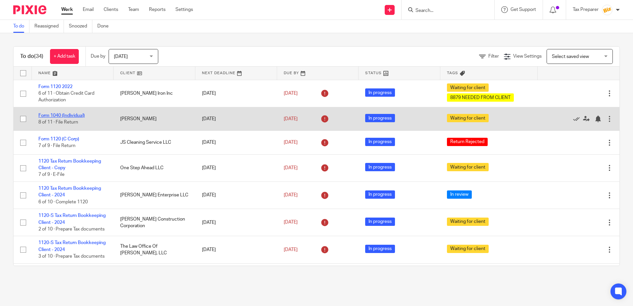
click at [77, 115] on link "Form 1040 (Individual)" at bounding box center [61, 115] width 46 height 5
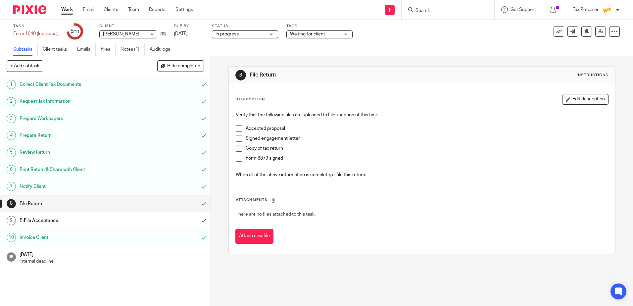
click at [89, 184] on h1 "Notify Client" at bounding box center [77, 187] width 114 height 10
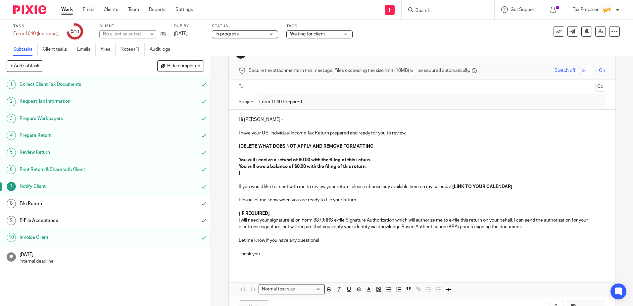
scroll to position [11, 0]
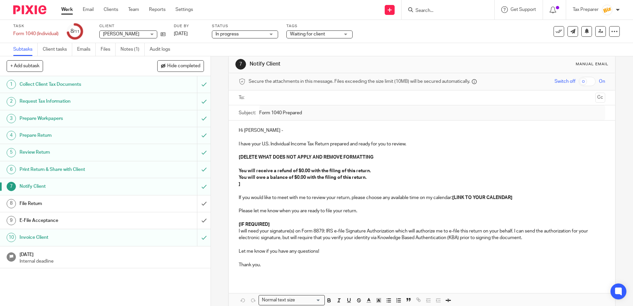
click at [80, 168] on h1 "Print Return & Share with Client" at bounding box center [77, 170] width 114 height 10
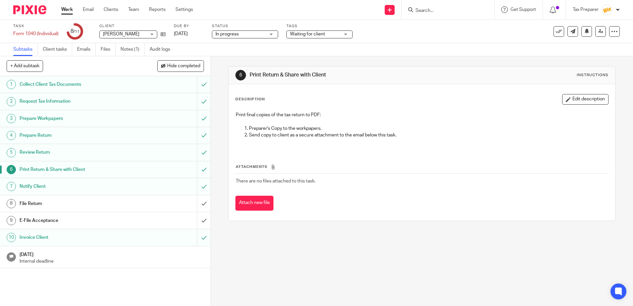
click at [72, 85] on h1 "Collect Client Tax Documents" at bounding box center [77, 85] width 114 height 10
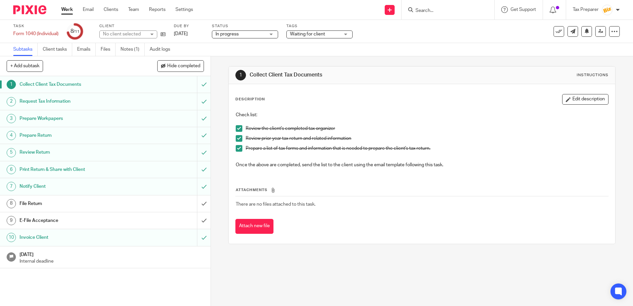
click at [84, 103] on h1 "Request Tax Information" at bounding box center [77, 101] width 114 height 10
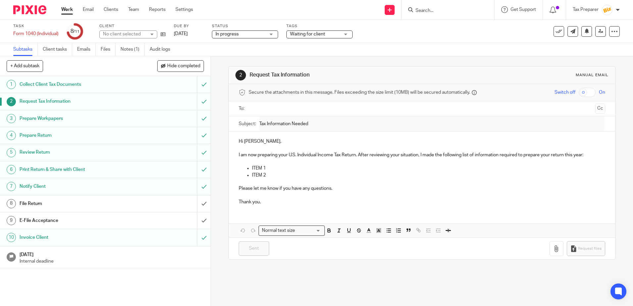
click at [85, 121] on h1 "Prepare Workpapers" at bounding box center [77, 119] width 114 height 10
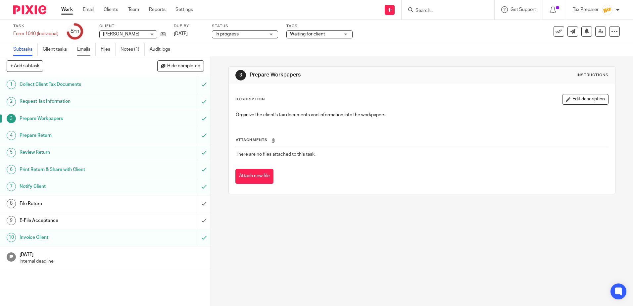
click at [88, 50] on link "Emails" at bounding box center [86, 49] width 19 height 13
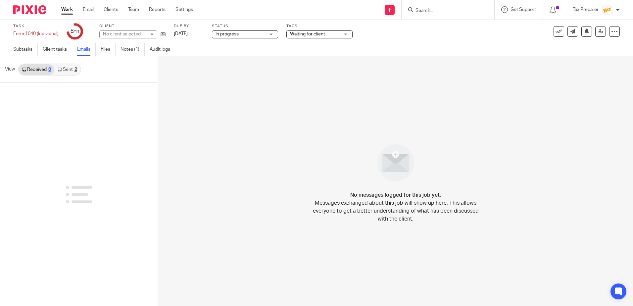
click at [69, 69] on link "Sent 2" at bounding box center [67, 69] width 26 height 11
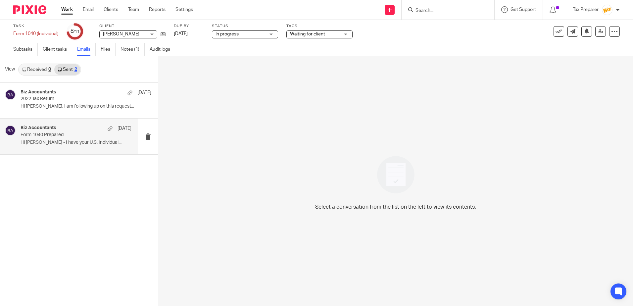
click at [84, 133] on p "Form 1040 Prepared" at bounding box center [65, 135] width 89 height 6
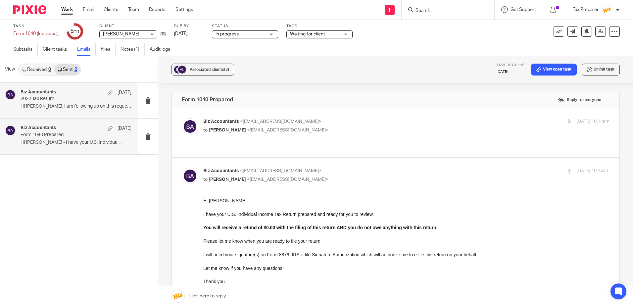
click at [83, 90] on div "Biz Accountants [DATE]" at bounding box center [76, 92] width 111 height 7
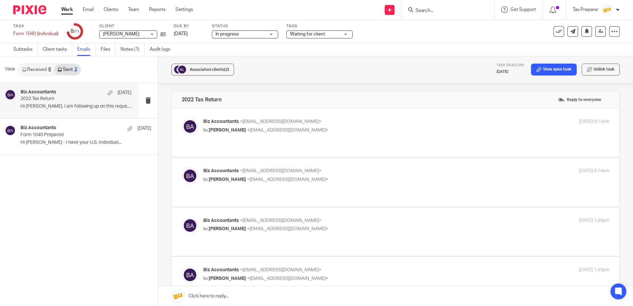
click at [75, 97] on p "2022 Tax Return" at bounding box center [65, 99] width 89 height 6
click at [323, 129] on p "to Jose Espino <jespino832@gmail.com>" at bounding box center [338, 130] width 271 height 7
checkbox input "true"
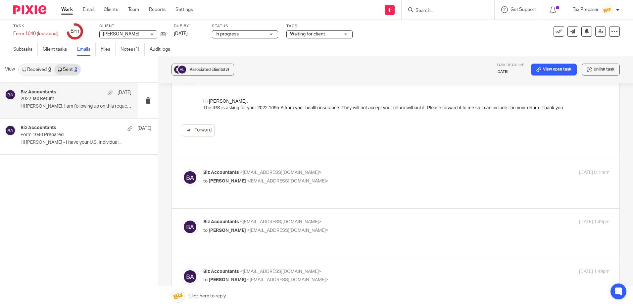
scroll to position [66, 0]
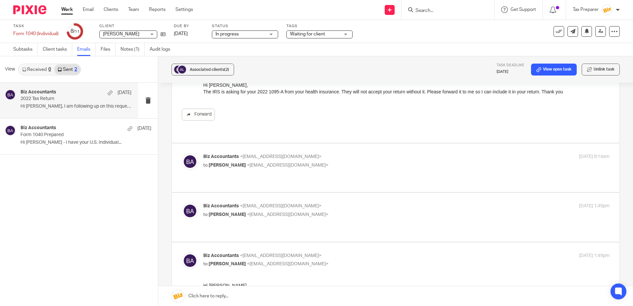
click at [327, 153] on p "Biz Accountants <biz@bizaccountants.com>" at bounding box center [338, 156] width 271 height 7
checkbox input "true"
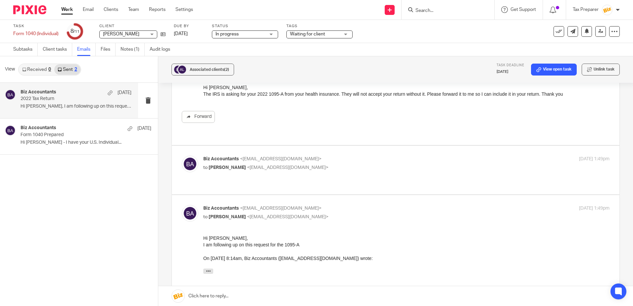
scroll to position [166, 0]
click at [327, 164] on p "to Jose Espino <jespino832@gmail.com>" at bounding box center [338, 167] width 271 height 7
checkbox input "true"
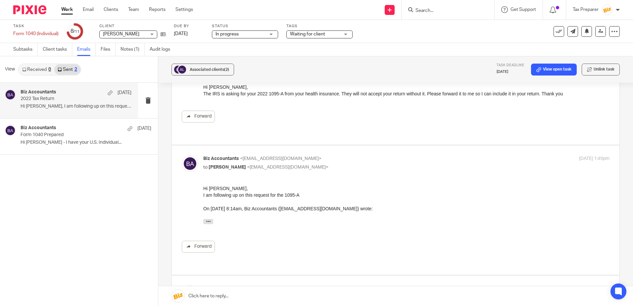
scroll to position [199, 0]
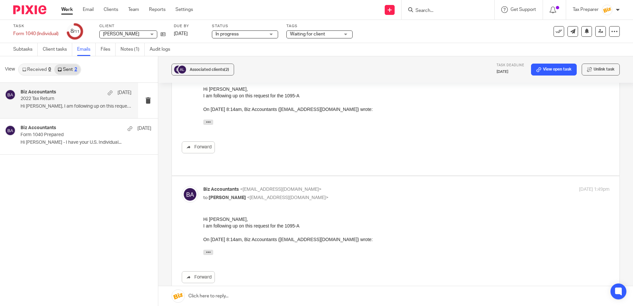
click at [325, 186] on p "Biz Accountants <biz@bizaccountants.com>" at bounding box center [338, 189] width 271 height 7
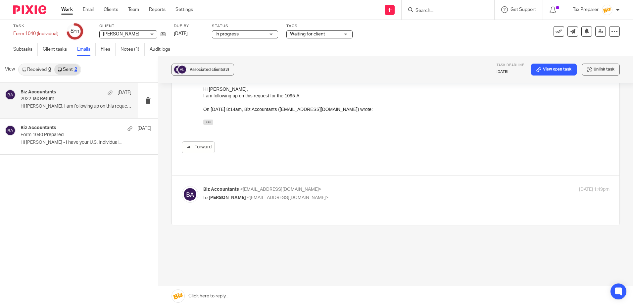
scroll to position [243, 0]
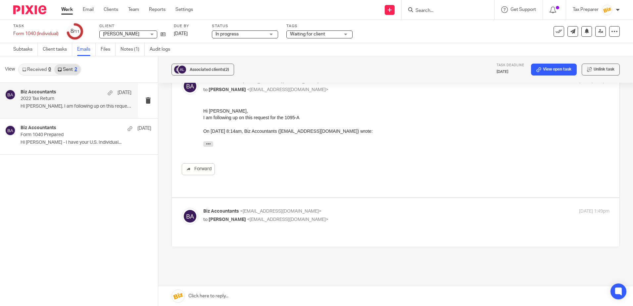
click at [326, 198] on label at bounding box center [396, 222] width 448 height 49
click at [182, 208] on input "checkbox" at bounding box center [182, 208] width 0 height 0
checkbox input "true"
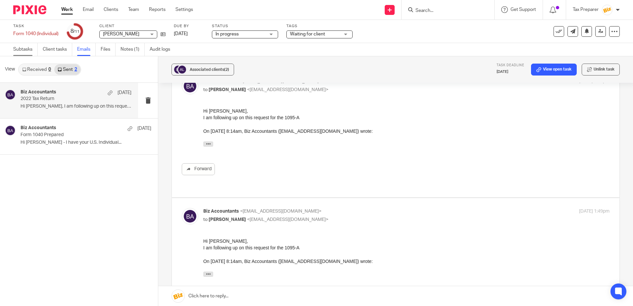
click at [27, 52] on link "Subtasks" at bounding box center [25, 49] width 25 height 13
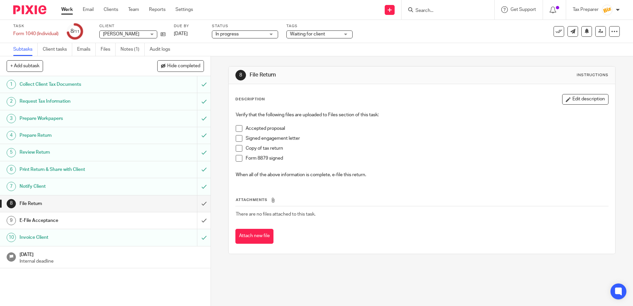
click at [68, 10] on link "Work" at bounding box center [67, 9] width 12 height 7
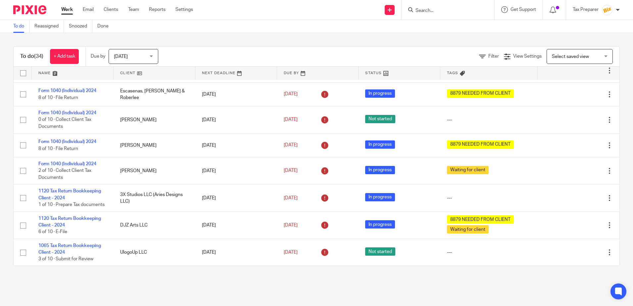
scroll to position [663, 0]
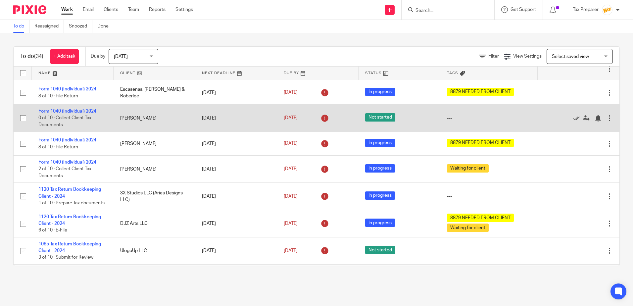
click at [87, 114] on link "Form 1040 (Individual) 2024" at bounding box center [67, 111] width 58 height 5
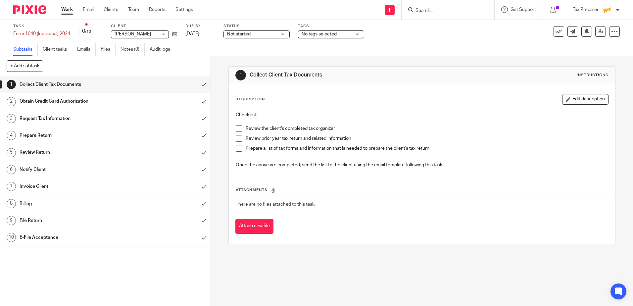
click at [66, 11] on link "Work" at bounding box center [67, 9] width 12 height 7
click at [429, 11] on input "Search" at bounding box center [445, 11] width 60 height 6
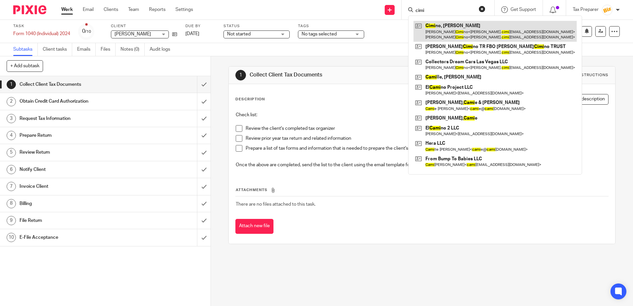
type input "cimi"
click at [452, 27] on link at bounding box center [495, 31] width 163 height 21
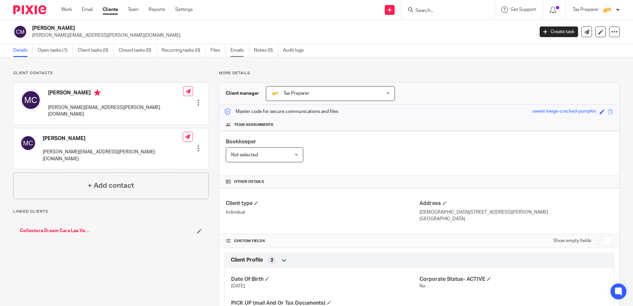
click at [234, 50] on link "Emails" at bounding box center [240, 50] width 19 height 13
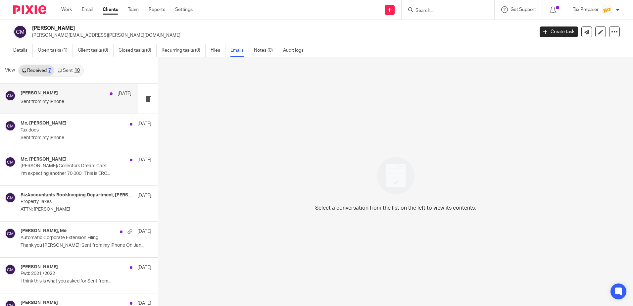
click at [73, 106] on div "[PERSON_NAME] [DATE] Sent from my iPhone" at bounding box center [76, 98] width 111 height 17
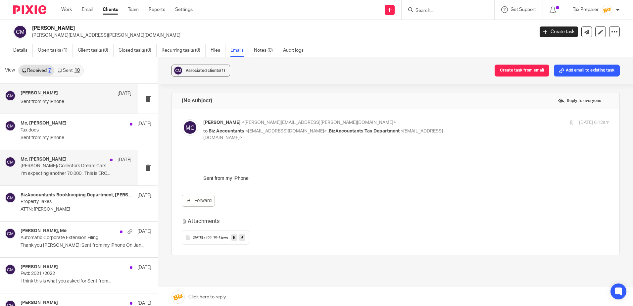
scroll to position [23, 0]
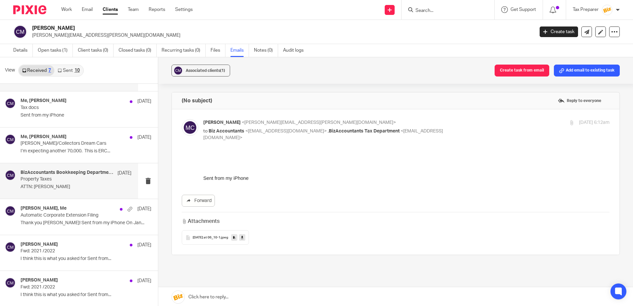
click at [84, 183] on div "BizAccountants Bookkeeping Department, Michaela Cimino Feb 11 Property Taxes AT…" at bounding box center [76, 181] width 111 height 22
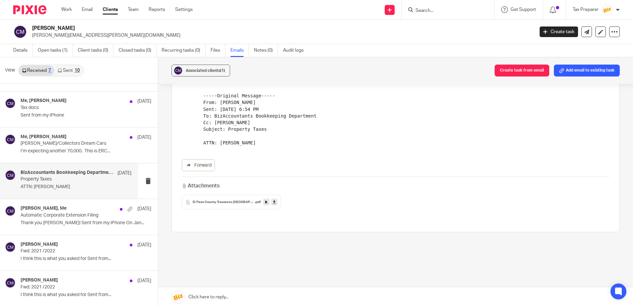
scroll to position [1, 0]
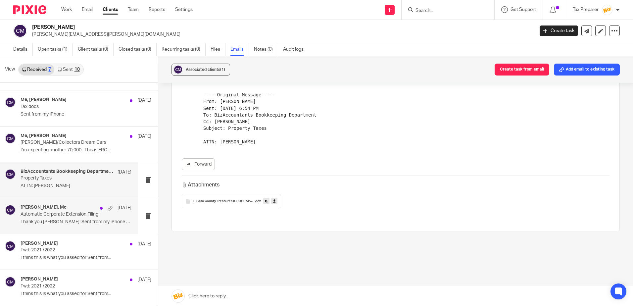
click at [79, 217] on p "Automatic Corporate Extension Filing" at bounding box center [65, 215] width 89 height 6
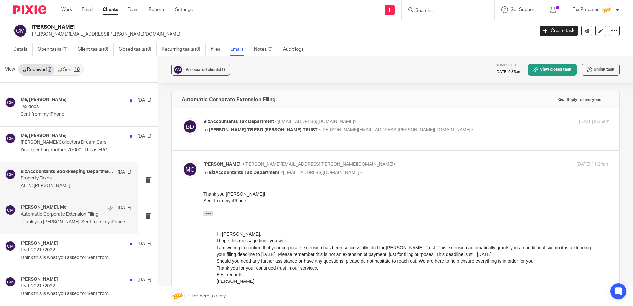
click at [75, 182] on div "BizAccountants Bookkeeping Department, Michaela Cimino Feb 11 Property Taxes AT…" at bounding box center [76, 180] width 111 height 22
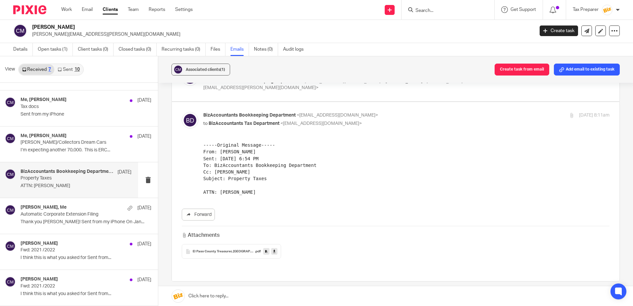
scroll to position [0, 0]
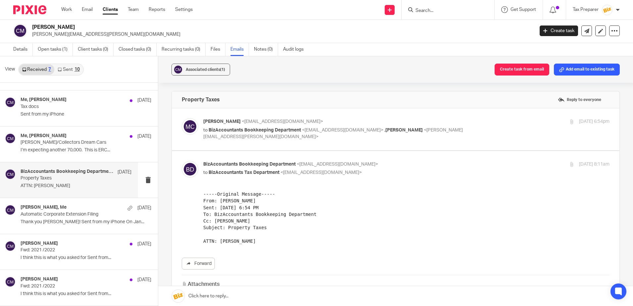
click at [444, 135] on p "to BizAccountants Bookkeeping Department <bookkeeping@bizaccountants.com> , mic…" at bounding box center [338, 134] width 271 height 14
checkbox input "true"
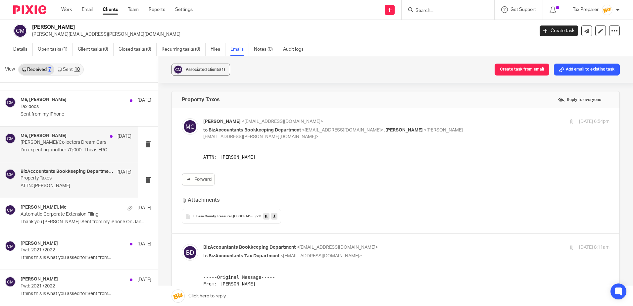
click at [60, 143] on p "Cimino/Collectors Dream Cars" at bounding box center [65, 143] width 89 height 6
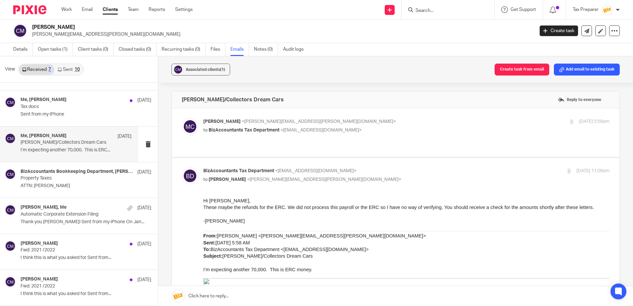
scroll to position [133, 0]
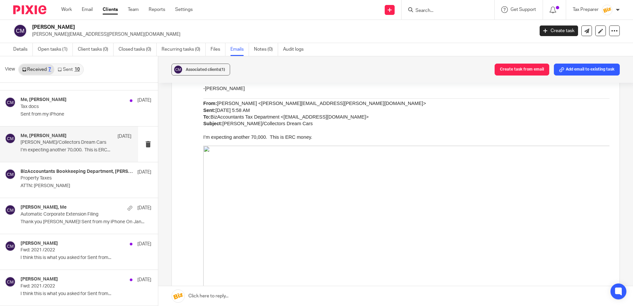
drag, startPoint x: 243, startPoint y: 195, endPoint x: 206, endPoint y: 149, distance: 58.4
drag, startPoint x: 206, startPoint y: 149, endPoint x: 376, endPoint y: 226, distance: 186.9
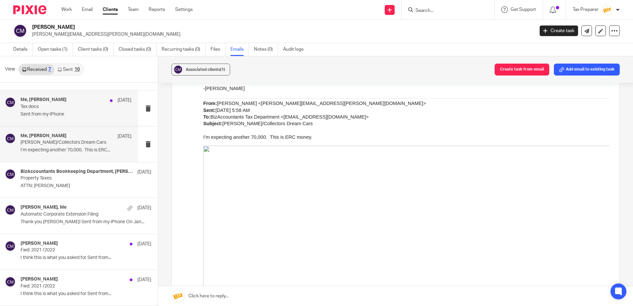
click at [79, 101] on div "Me, michael cimino Mar 12" at bounding box center [76, 100] width 111 height 7
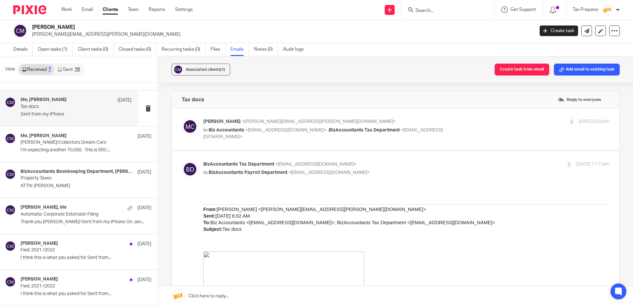
scroll to position [0, 0]
click at [81, 121] on div "Me, michael cimino Mar 12 Tax docs Sent from my iPhone" at bounding box center [69, 107] width 138 height 35
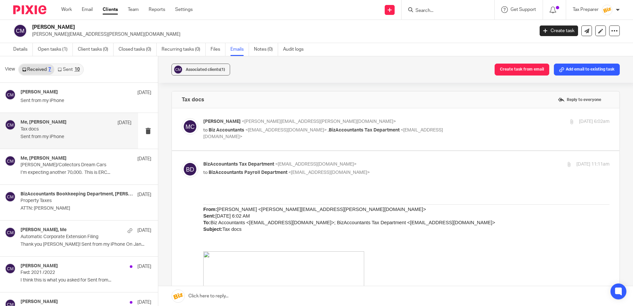
click at [454, 127] on p "to Biz Accountants <biz@bizaccountants.com> , BizAccountants Tax Department <ta…" at bounding box center [338, 134] width 271 height 14
checkbox input "true"
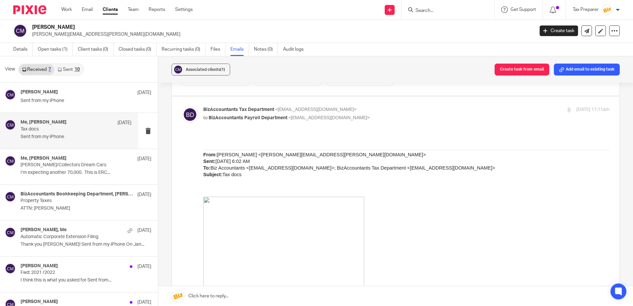
scroll to position [133, 0]
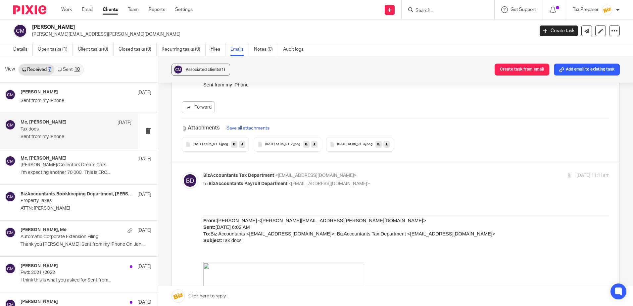
click at [410, 184] on p "to BizAccountants Payroll Department <payroll@bizaccountants.com>" at bounding box center [338, 184] width 271 height 7
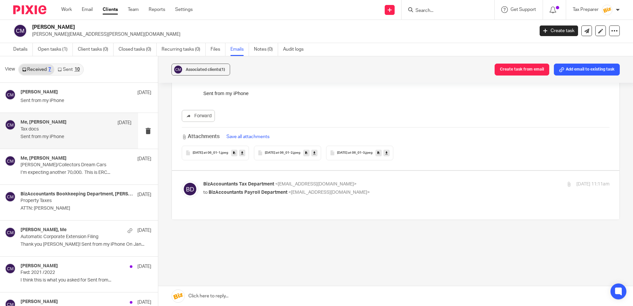
scroll to position [117, 0]
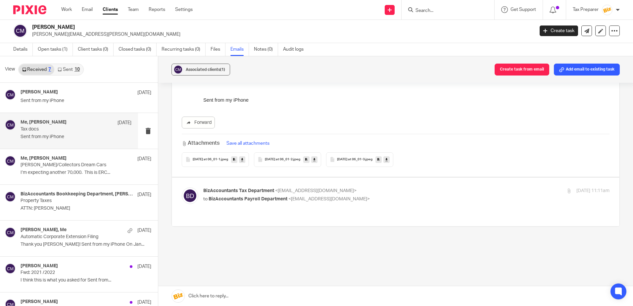
click at [410, 184] on label at bounding box center [396, 202] width 448 height 49
click at [182, 187] on input "checkbox" at bounding box center [182, 187] width 0 height 0
checkbox input "true"
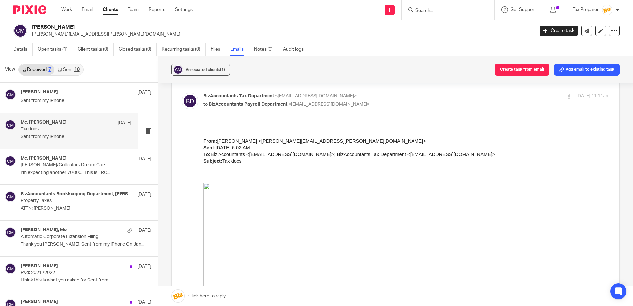
scroll to position [232, 0]
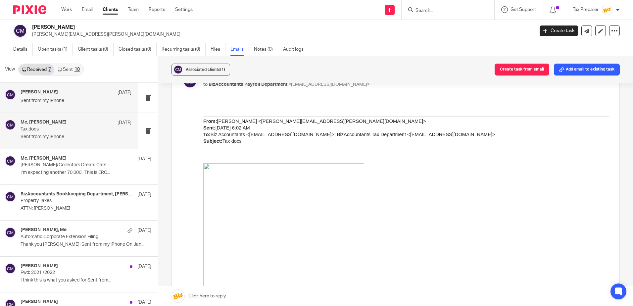
click at [79, 103] on p "Sent from my iPhone" at bounding box center [76, 101] width 111 height 6
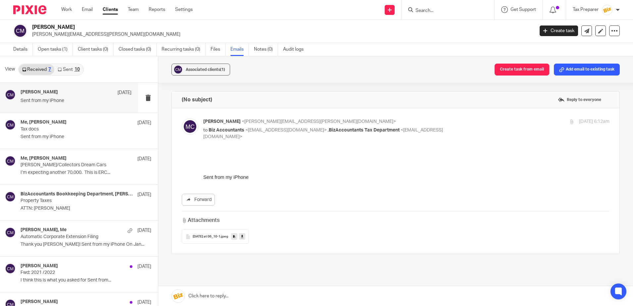
scroll to position [0, 0]
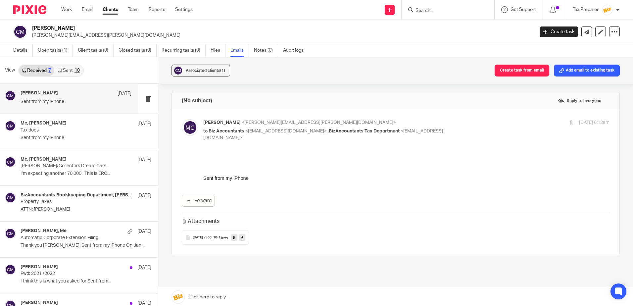
click at [214, 236] on span "Mar 12 at 06_10-1" at bounding box center [207, 238] width 28 height 4
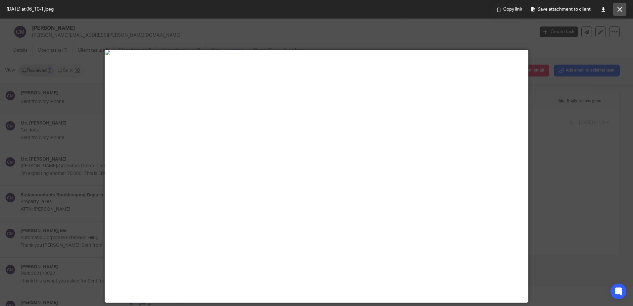
click at [622, 13] on button at bounding box center [620, 9] width 13 height 13
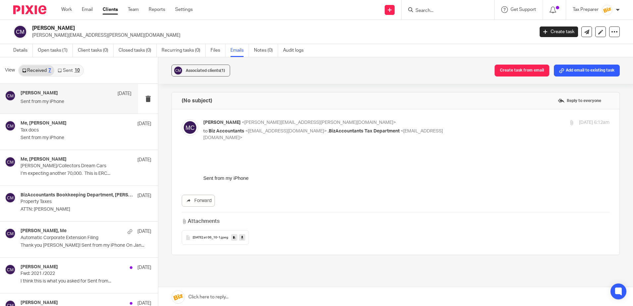
click at [64, 104] on p "Sent from my iPhone" at bounding box center [76, 102] width 111 height 6
click at [22, 52] on link "Details" at bounding box center [23, 50] width 20 height 13
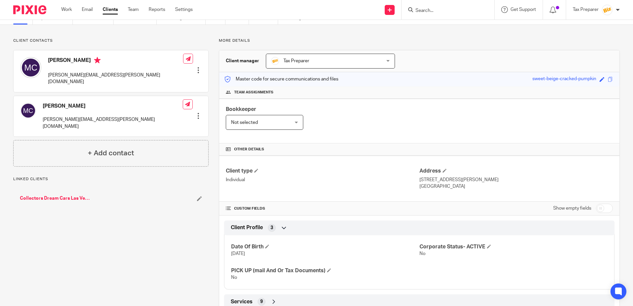
scroll to position [74, 0]
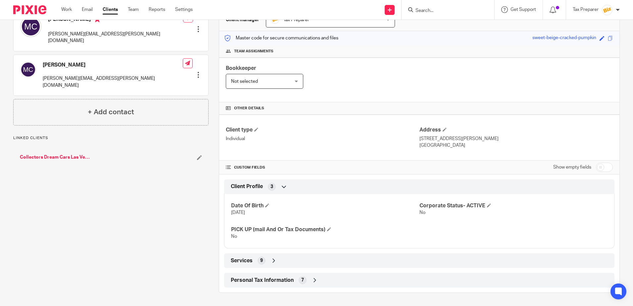
click at [313, 283] on icon at bounding box center [315, 280] width 7 height 7
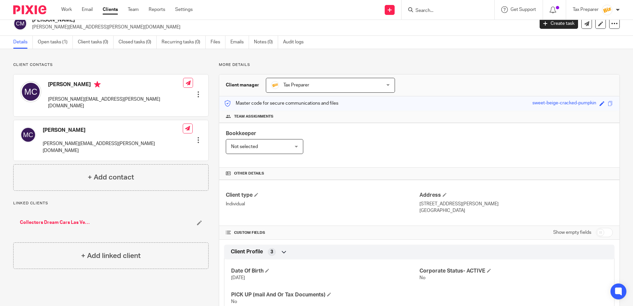
scroll to position [0, 0]
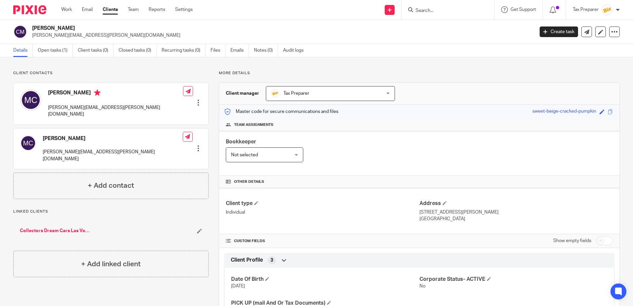
click at [68, 228] on link "Collectors Dream Cars Las Vegas LLC" at bounding box center [56, 231] width 73 height 7
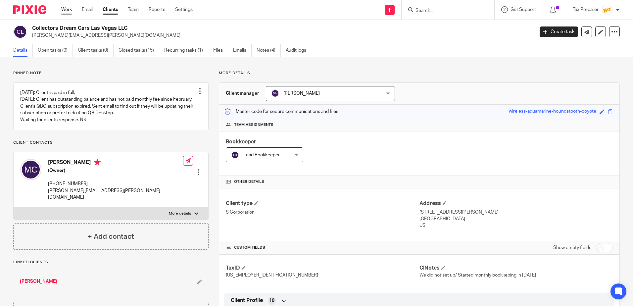
click at [66, 9] on link "Work" at bounding box center [66, 9] width 11 height 7
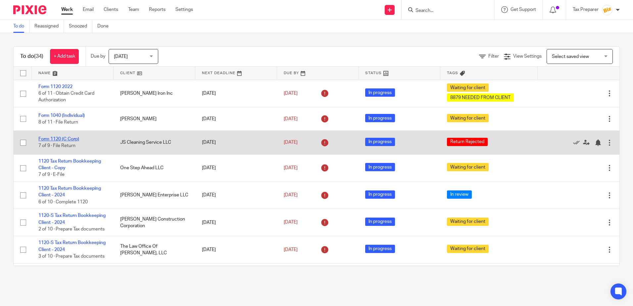
click at [73, 140] on link "Form 1120 (C Corp)" at bounding box center [58, 139] width 41 height 5
click at [67, 139] on link "Form 1120 (C Corp)" at bounding box center [58, 139] width 41 height 5
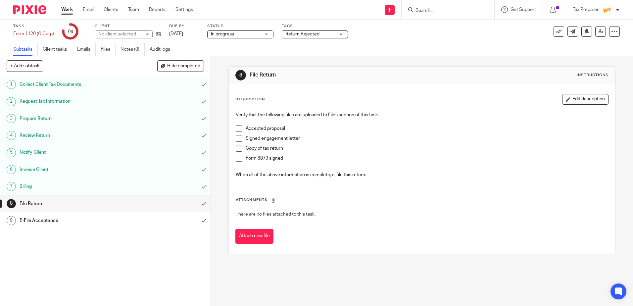
click at [65, 140] on h1 "Review Return" at bounding box center [77, 136] width 114 height 10
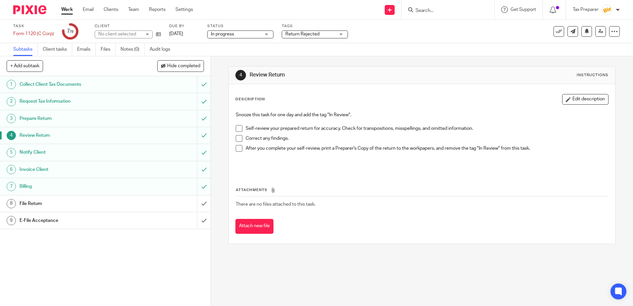
click at [69, 155] on h1 "Notify Client" at bounding box center [77, 152] width 114 height 10
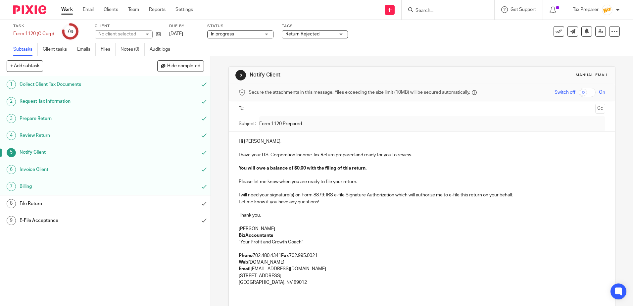
click at [97, 100] on h1 "Request Tax Information" at bounding box center [77, 101] width 114 height 10
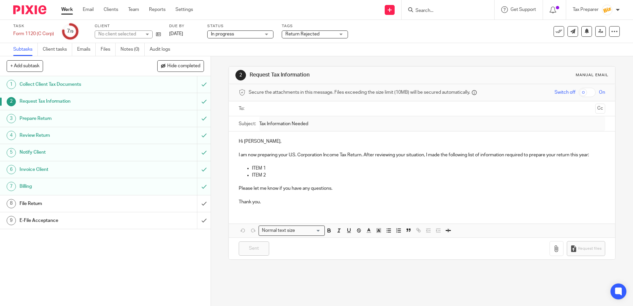
click at [104, 88] on h1 "Collect Client Tax Documents" at bounding box center [77, 85] width 114 height 10
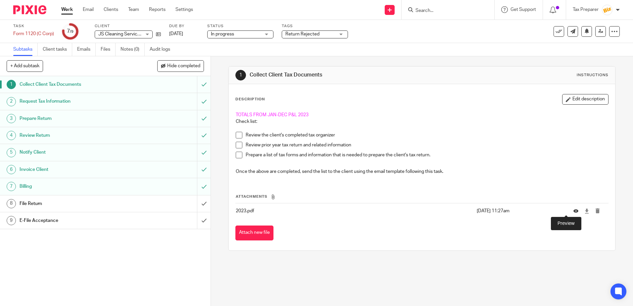
click at [574, 211] on icon at bounding box center [576, 211] width 5 height 5
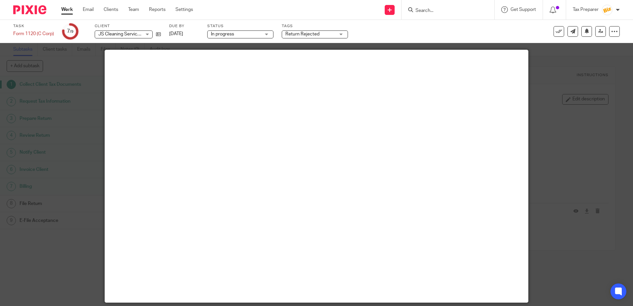
click at [566, 96] on div at bounding box center [316, 153] width 633 height 306
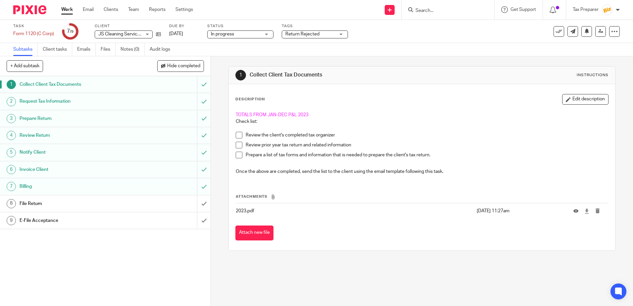
click at [430, 12] on input "Search" at bounding box center [445, 11] width 60 height 6
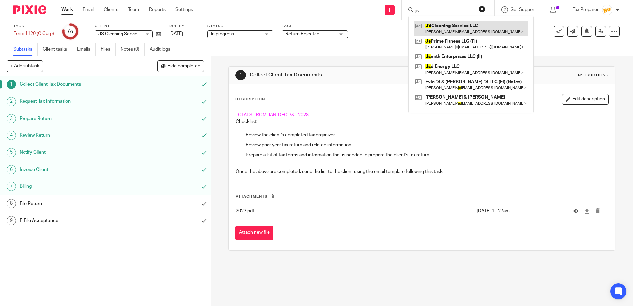
type input "js"
click at [472, 28] on link at bounding box center [471, 28] width 115 height 15
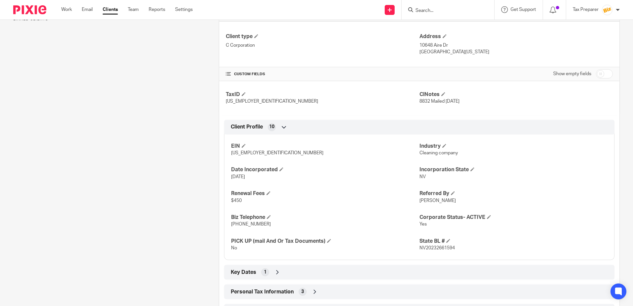
scroll to position [198, 0]
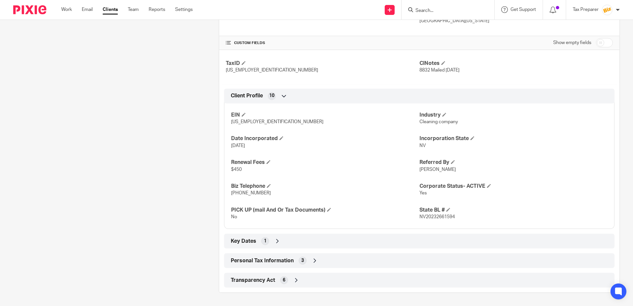
click at [293, 280] on icon at bounding box center [296, 280] width 7 height 7
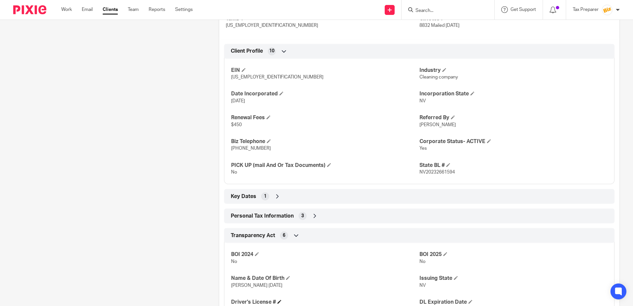
scroll to position [277, 0]
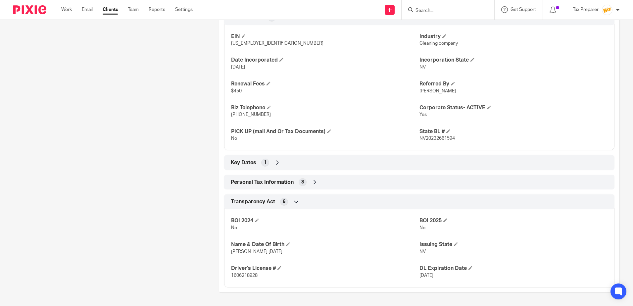
click at [309, 180] on div "Personal Tax Information 3" at bounding box center [419, 182] width 381 height 11
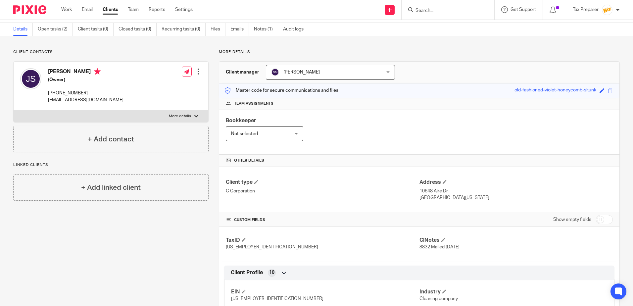
scroll to position [0, 0]
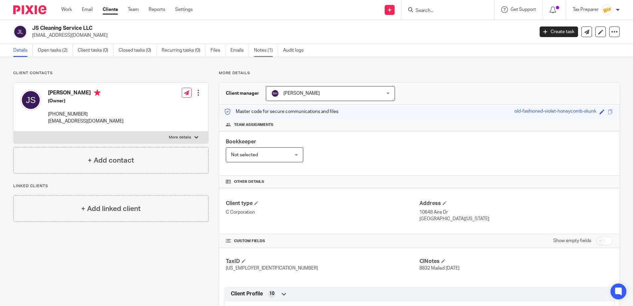
click at [264, 48] on link "Notes (1)" at bounding box center [266, 50] width 24 height 13
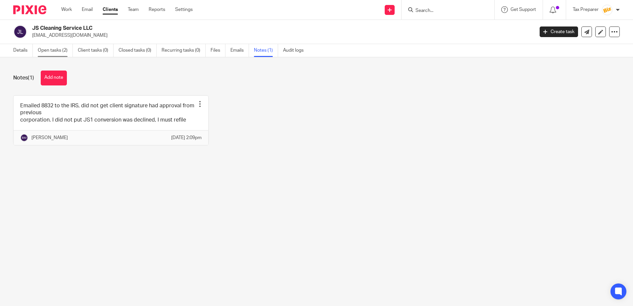
click at [48, 53] on link "Open tasks (2)" at bounding box center [55, 50] width 35 height 13
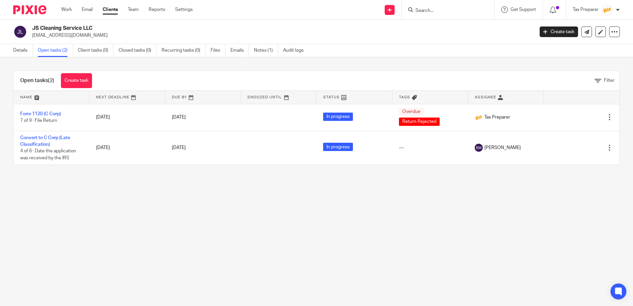
click at [434, 10] on input "Search" at bounding box center [445, 11] width 60 height 6
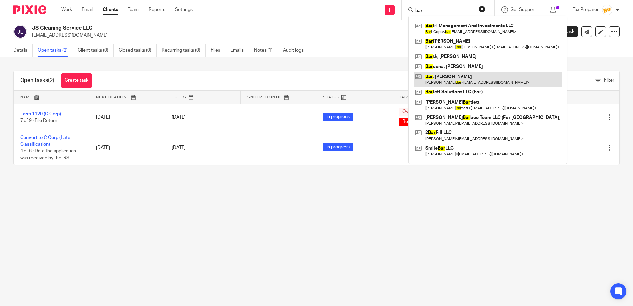
type input "bar"
click at [458, 78] on link at bounding box center [488, 79] width 149 height 15
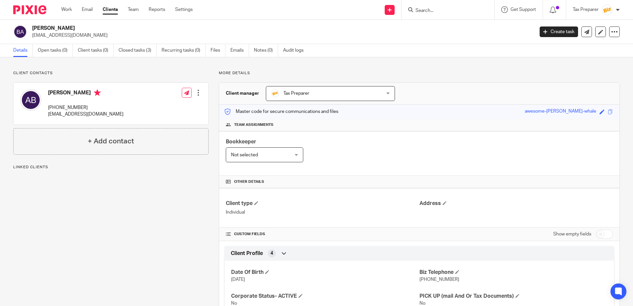
scroll to position [86, 0]
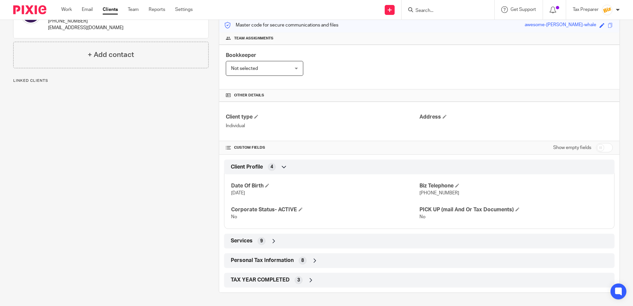
click at [308, 260] on div "Personal Tax Information 8" at bounding box center [419, 260] width 381 height 11
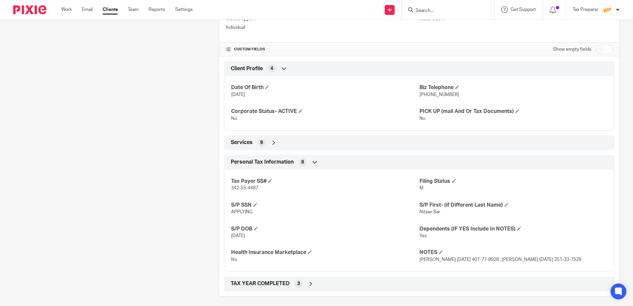
scroll to position [186, 0]
click at [477, 257] on span "[PERSON_NAME] [DATE] 407-77-8928 ; [PERSON_NAME] [DATE] 351-33-7529" at bounding box center [501, 258] width 162 height 5
click at [424, 250] on h4 "NOTES" at bounding box center [514, 251] width 188 height 7
click at [440, 250] on span at bounding box center [441, 251] width 4 height 4
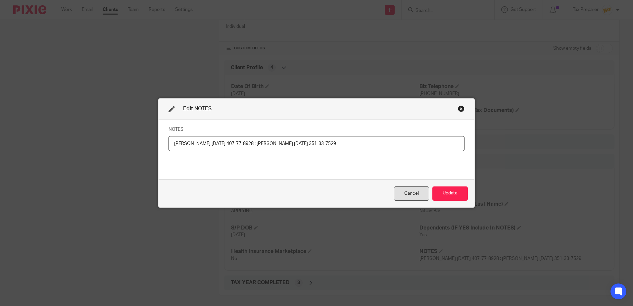
click at [409, 196] on div "Cancel" at bounding box center [411, 194] width 35 height 14
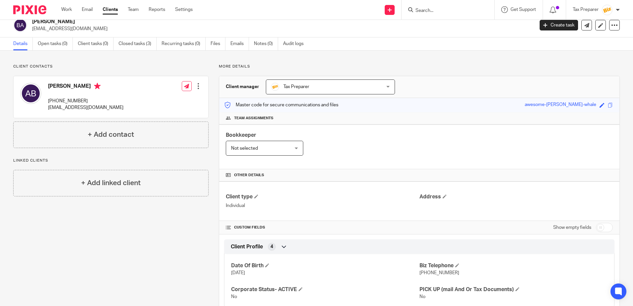
scroll to position [0, 0]
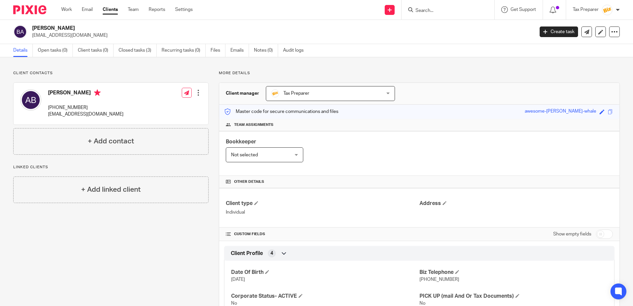
click at [425, 8] on input "Search" at bounding box center [445, 11] width 60 height 6
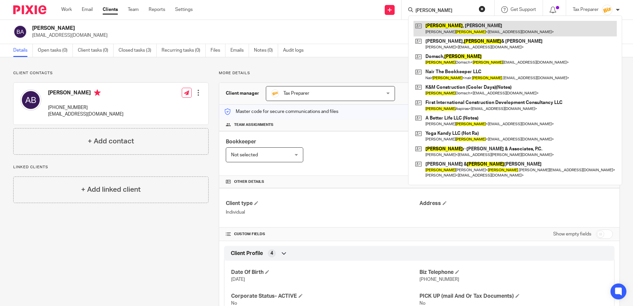
type input "[PERSON_NAME]"
click at [465, 26] on link at bounding box center [515, 28] width 203 height 15
